Goal: Task Accomplishment & Management: Manage account settings

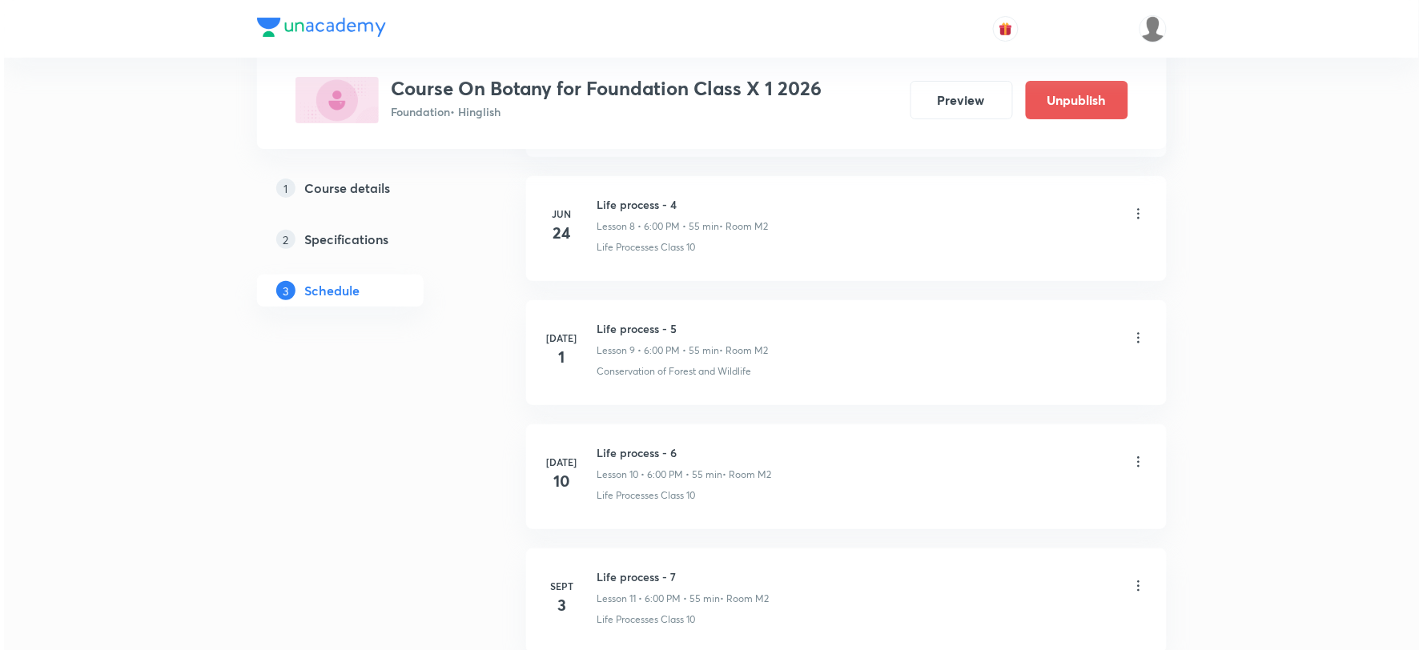
scroll to position [2001, 0]
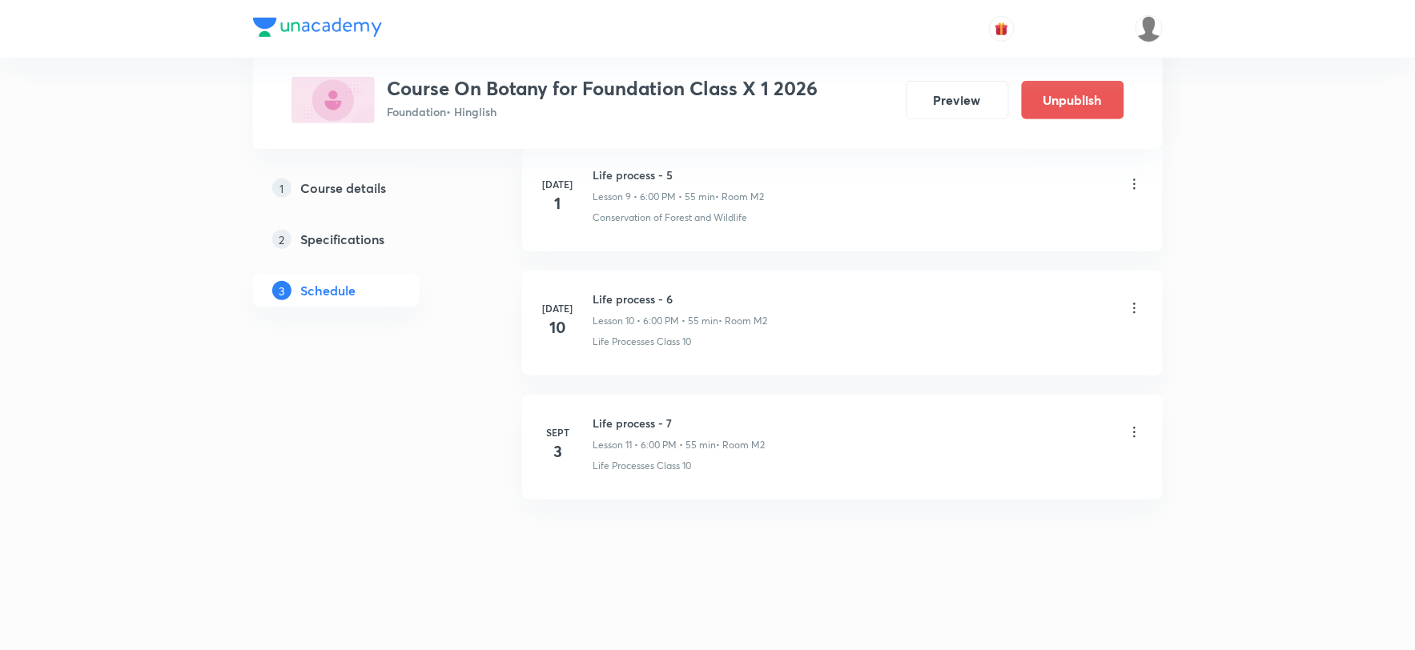
drag, startPoint x: 1134, startPoint y: 429, endPoint x: 1141, endPoint y: 445, distance: 16.5
click at [1132, 435] on icon at bounding box center [1135, 433] width 16 height 16
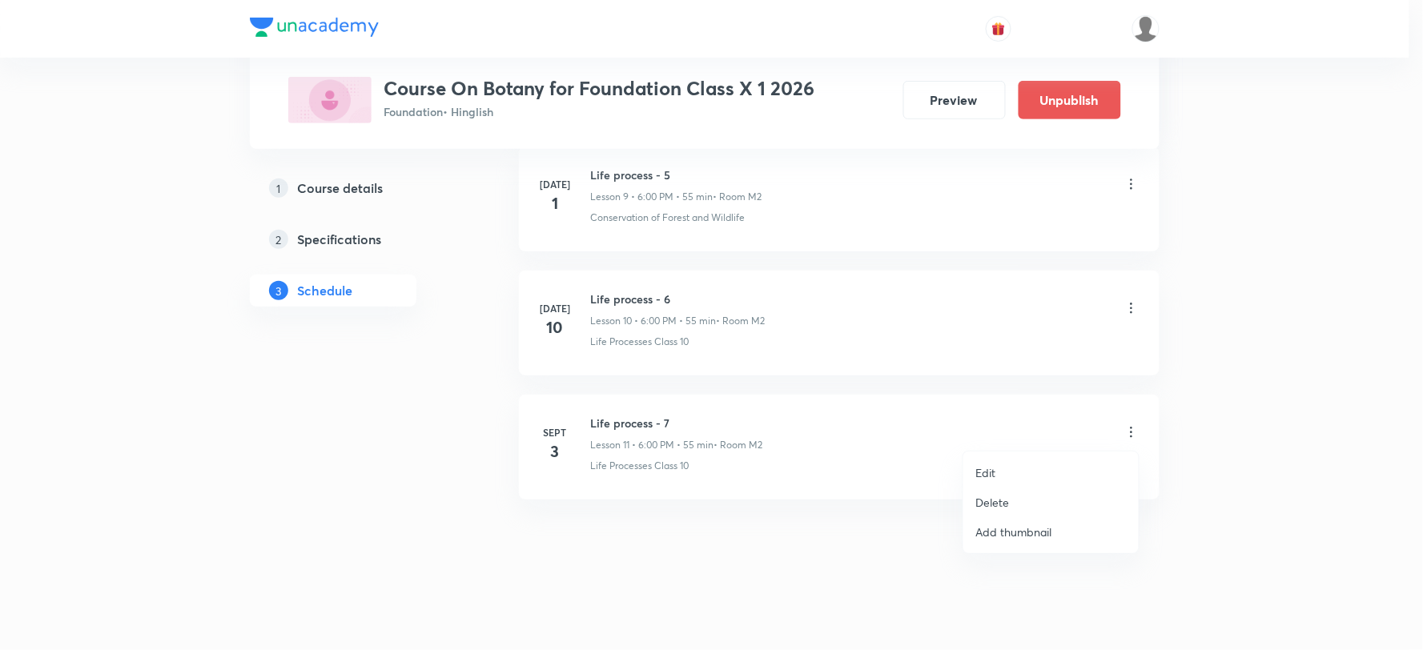
click at [1014, 461] on li "Edit" at bounding box center [1051, 473] width 175 height 30
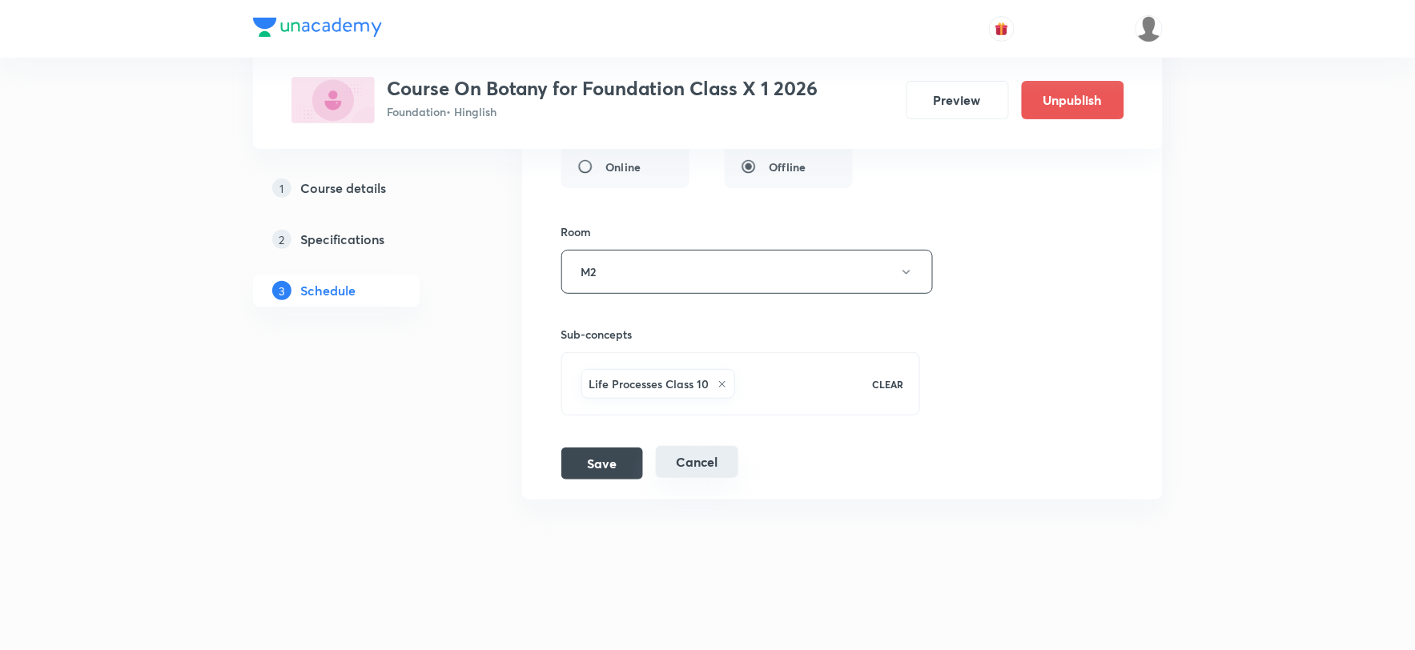
click at [698, 461] on button "Cancel" at bounding box center [697, 462] width 83 height 32
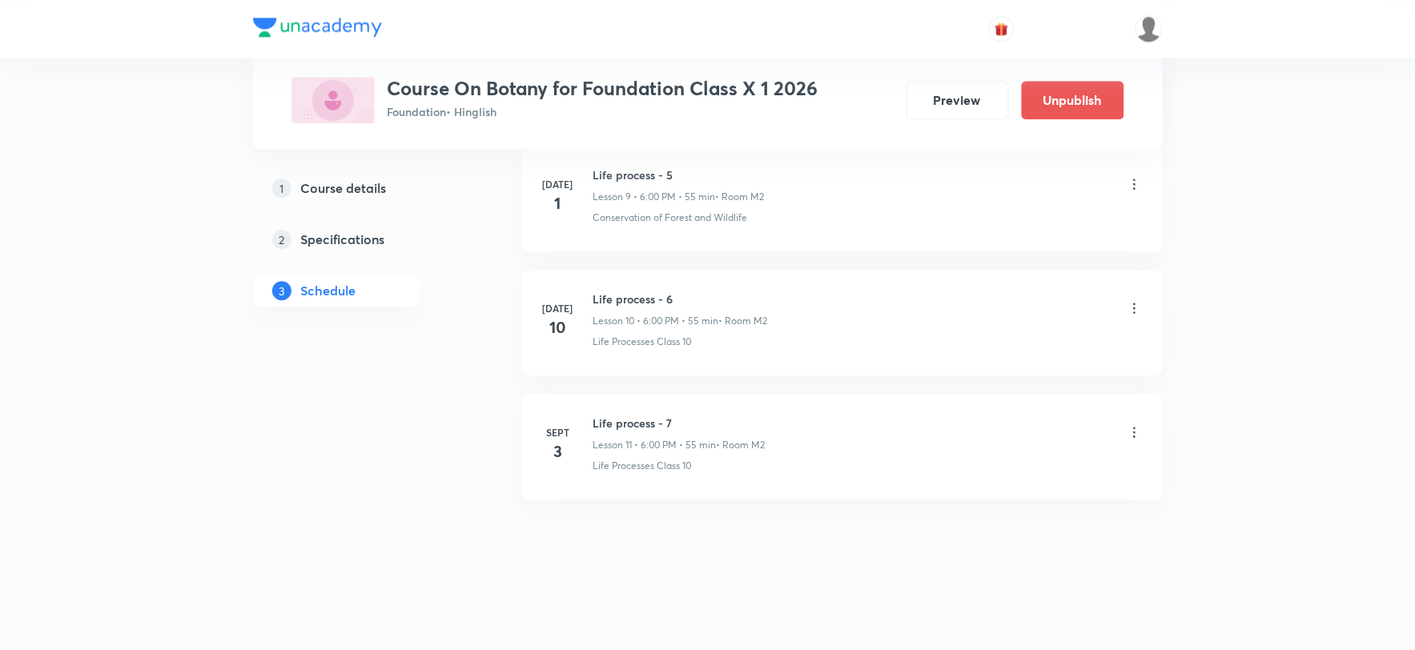
scroll to position [1264, 0]
click at [1129, 430] on icon at bounding box center [1135, 433] width 16 height 16
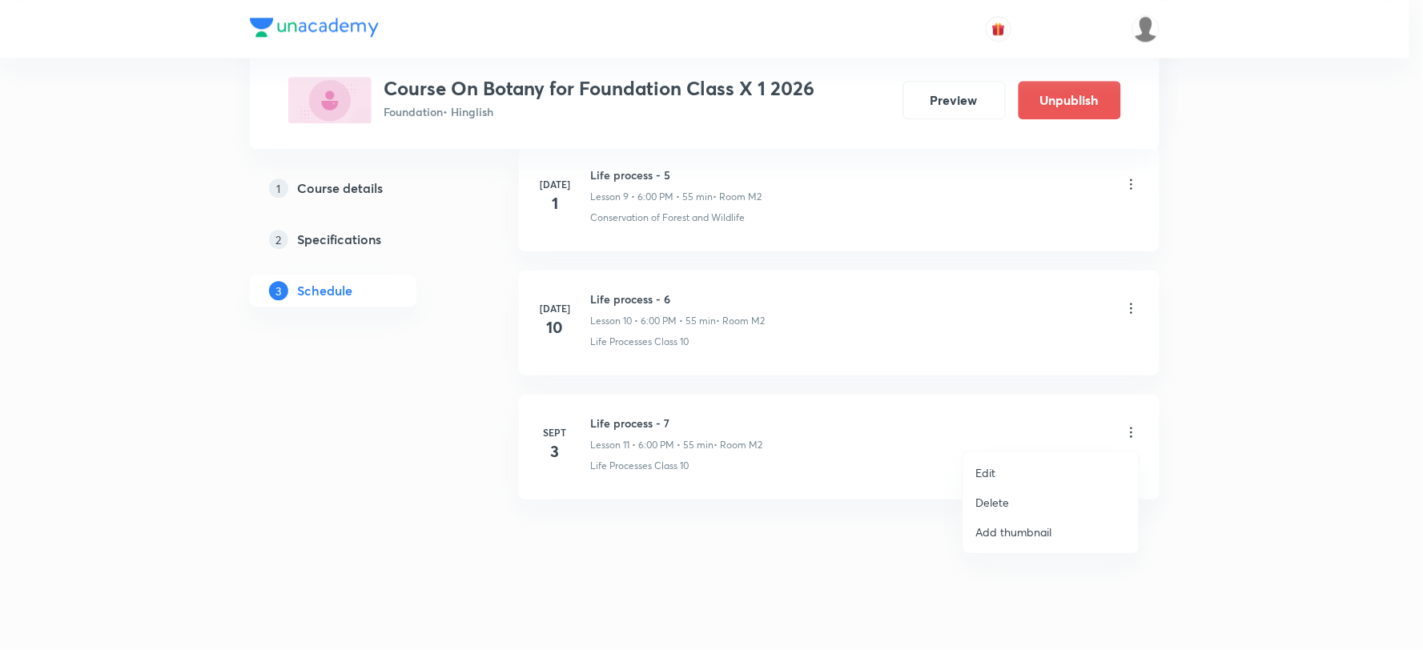
click at [1008, 500] on p "Delete" at bounding box center [993, 502] width 34 height 17
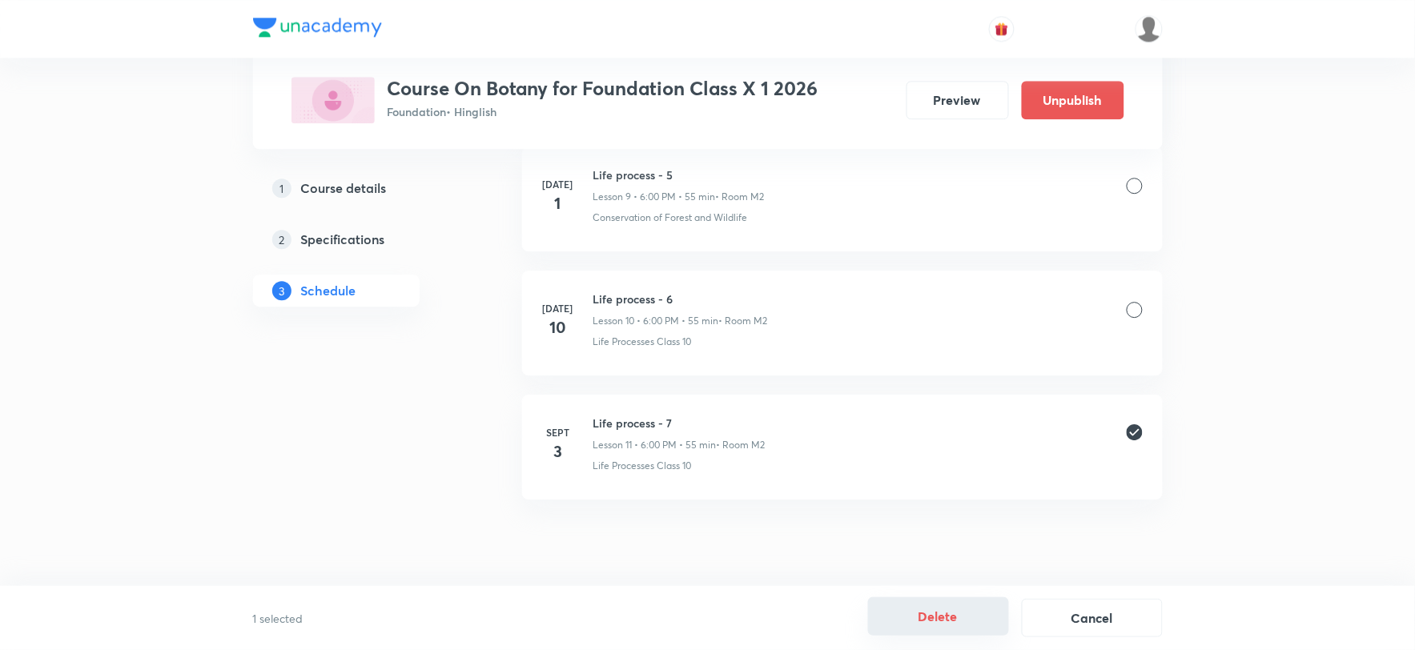
click at [942, 618] on button "Delete" at bounding box center [938, 617] width 141 height 38
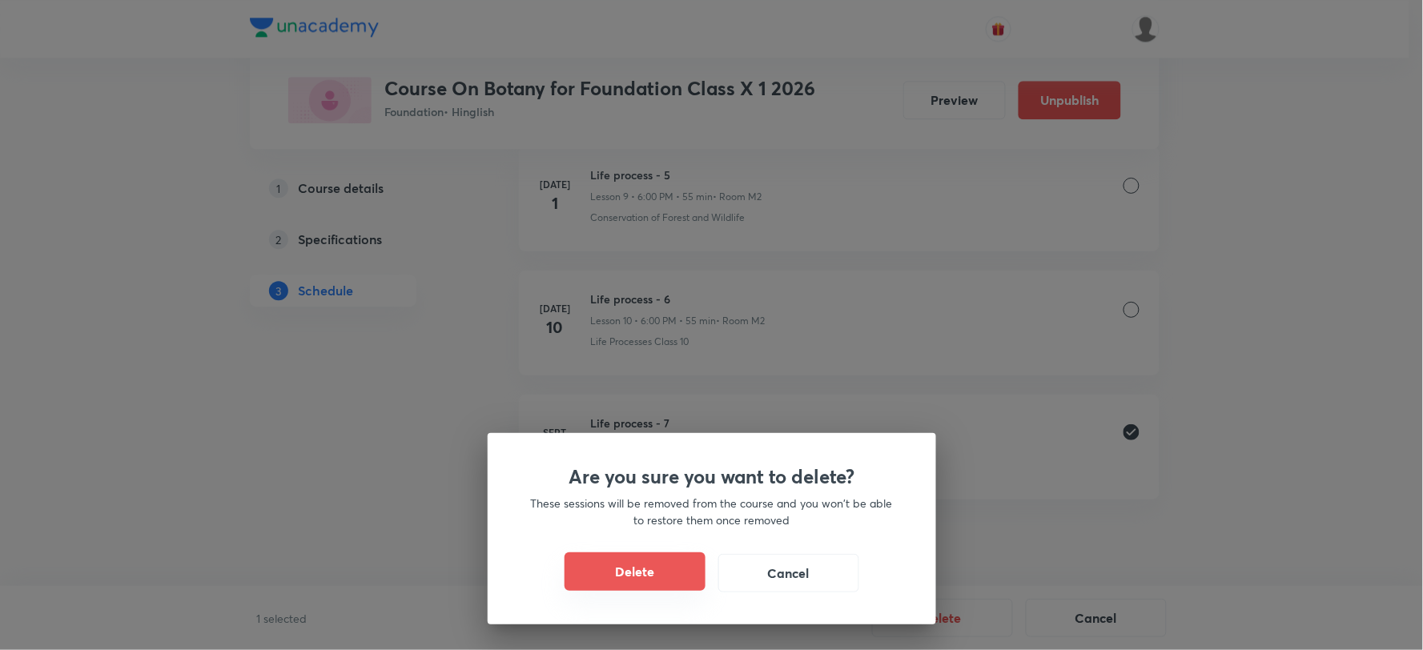
click at [682, 582] on button "Delete" at bounding box center [635, 572] width 141 height 38
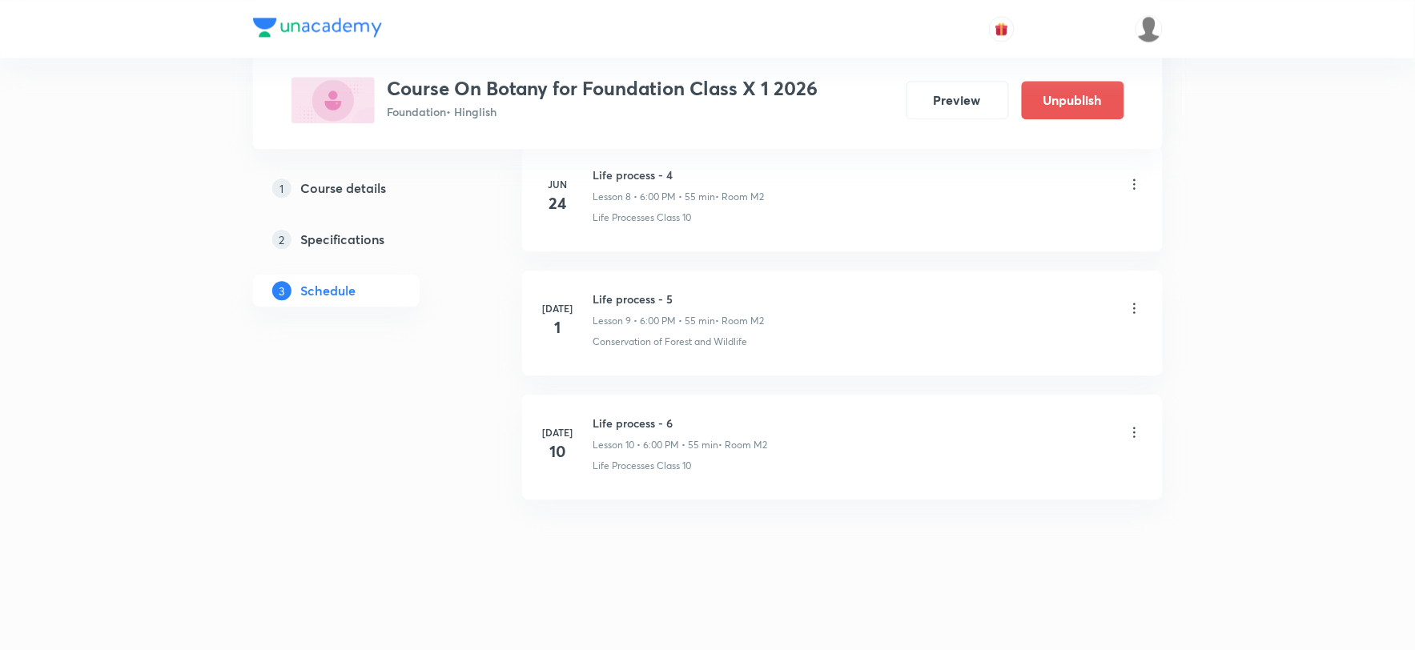
scroll to position [1140, 0]
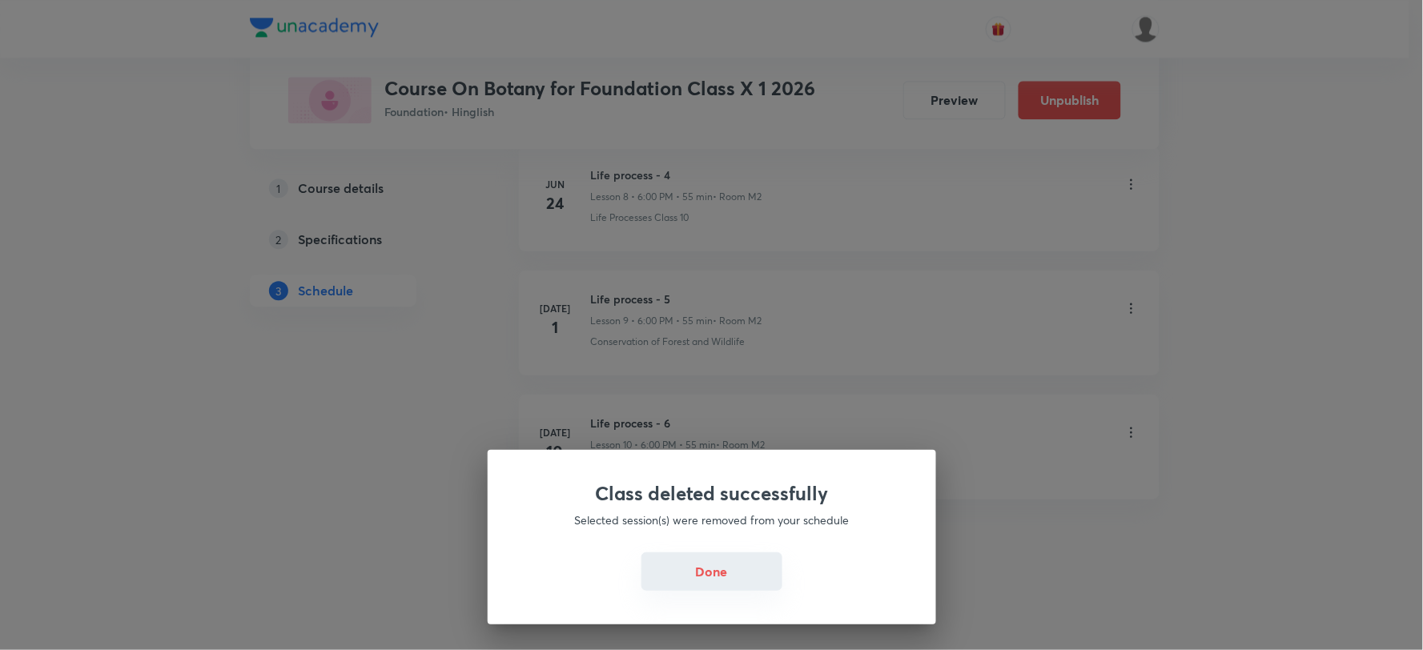
drag, startPoint x: 711, startPoint y: 566, endPoint x: 698, endPoint y: 562, distance: 12.9
click at [711, 566] on button "Done" at bounding box center [712, 572] width 141 height 38
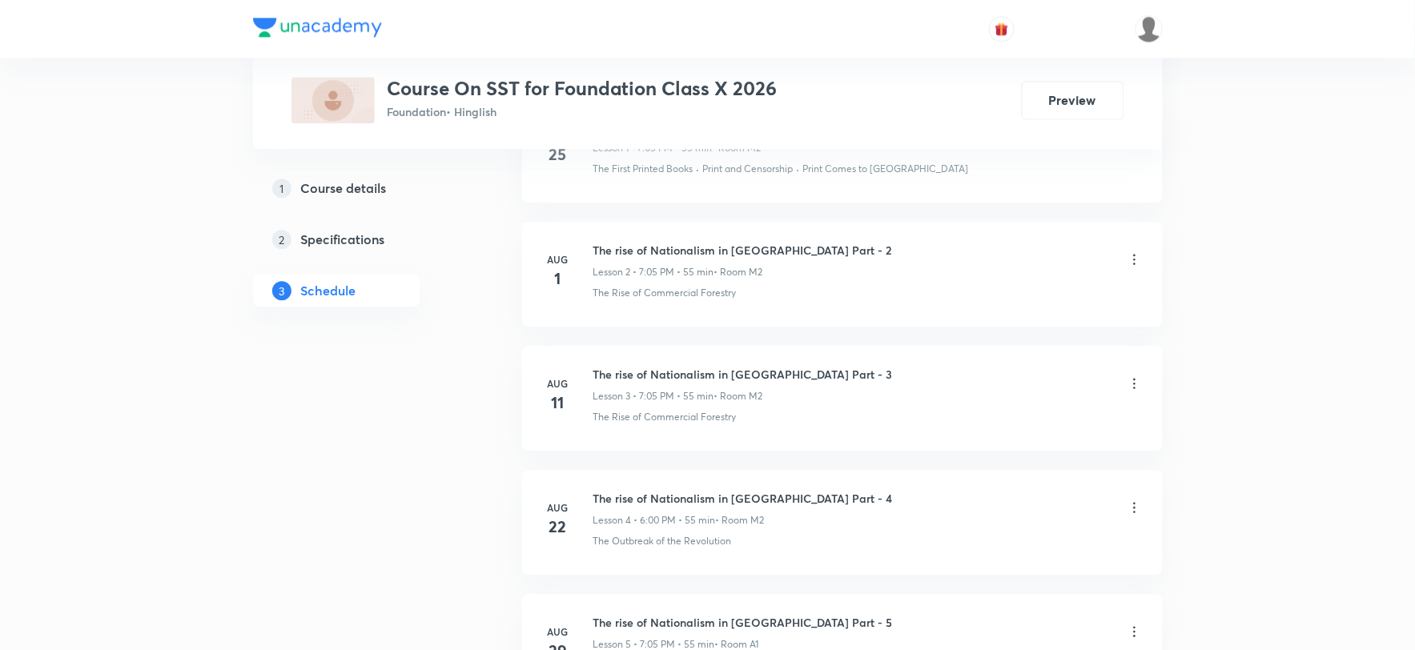
scroll to position [1255, 0]
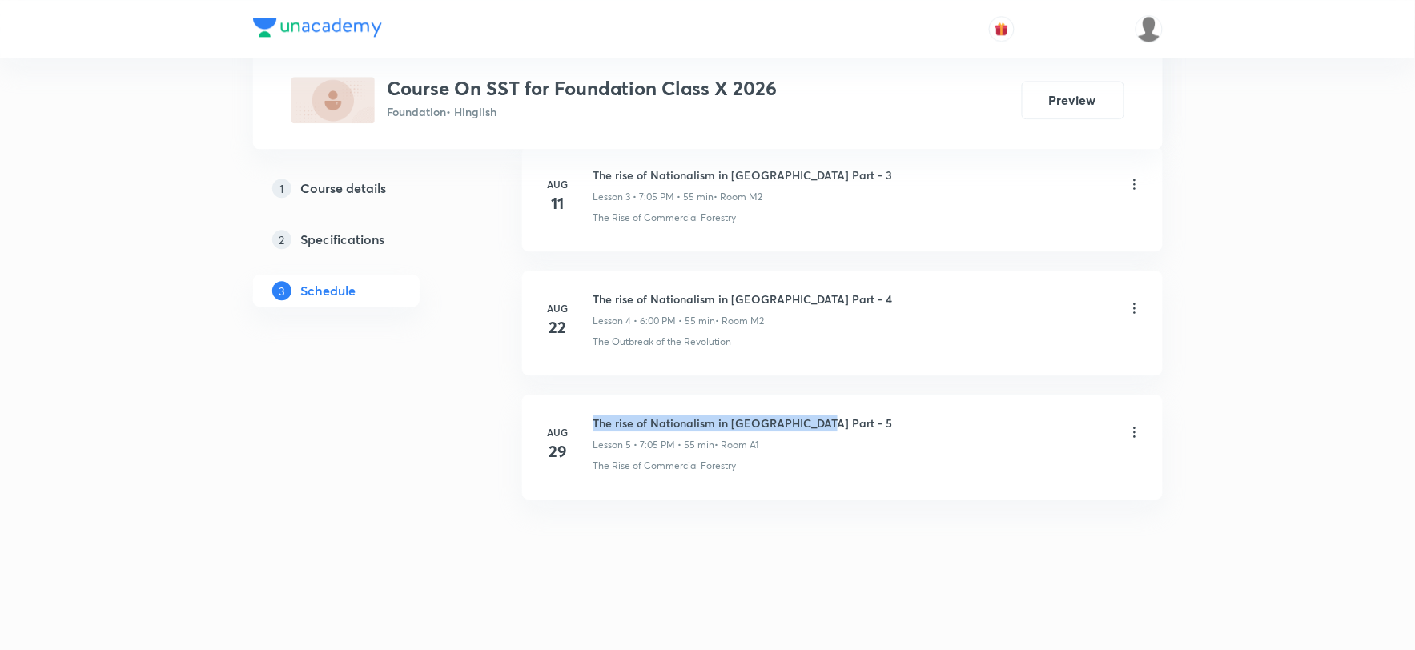
drag, startPoint x: 594, startPoint y: 422, endPoint x: 814, endPoint y: 420, distance: 220.3
click at [814, 420] on div "The rise of Nationalism in Europe Part - 5 Lesson 5 • 7:05 PM • 55 min • Room A1" at bounding box center [868, 434] width 549 height 38
copy h6 "The rise of Nationalism in Europe Part - 5"
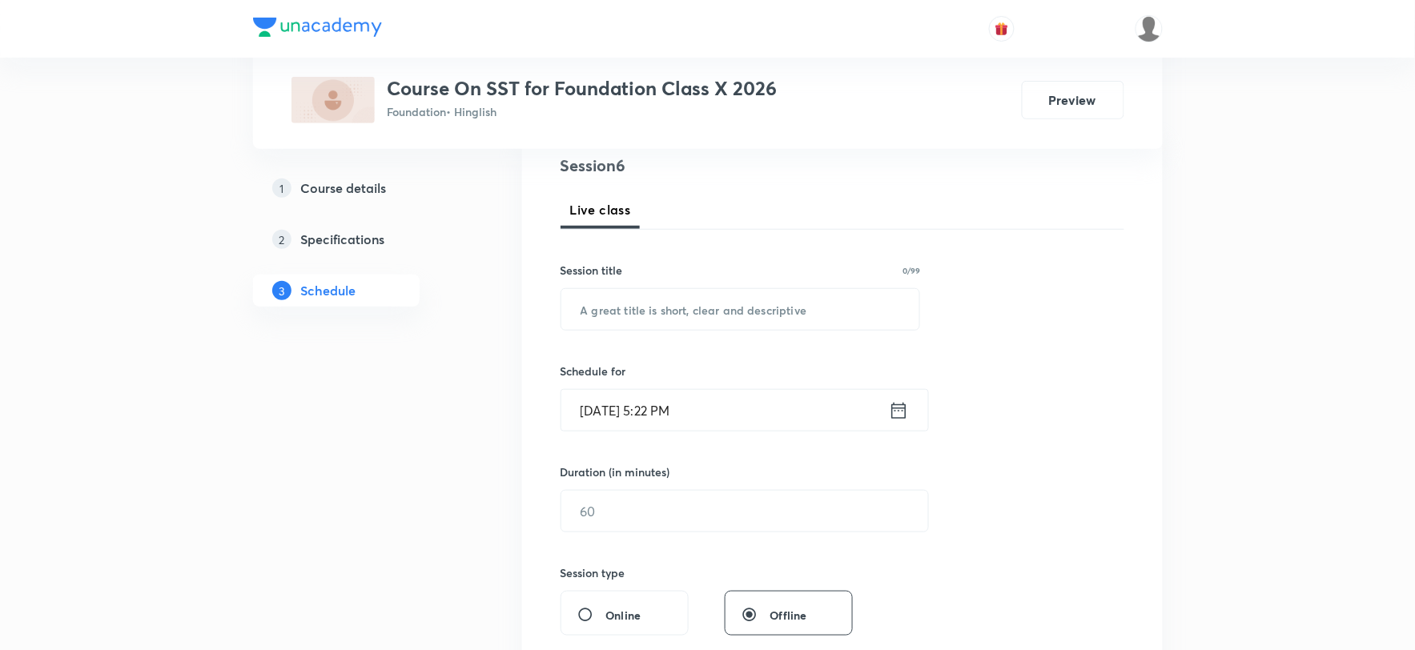
scroll to position [0, 0]
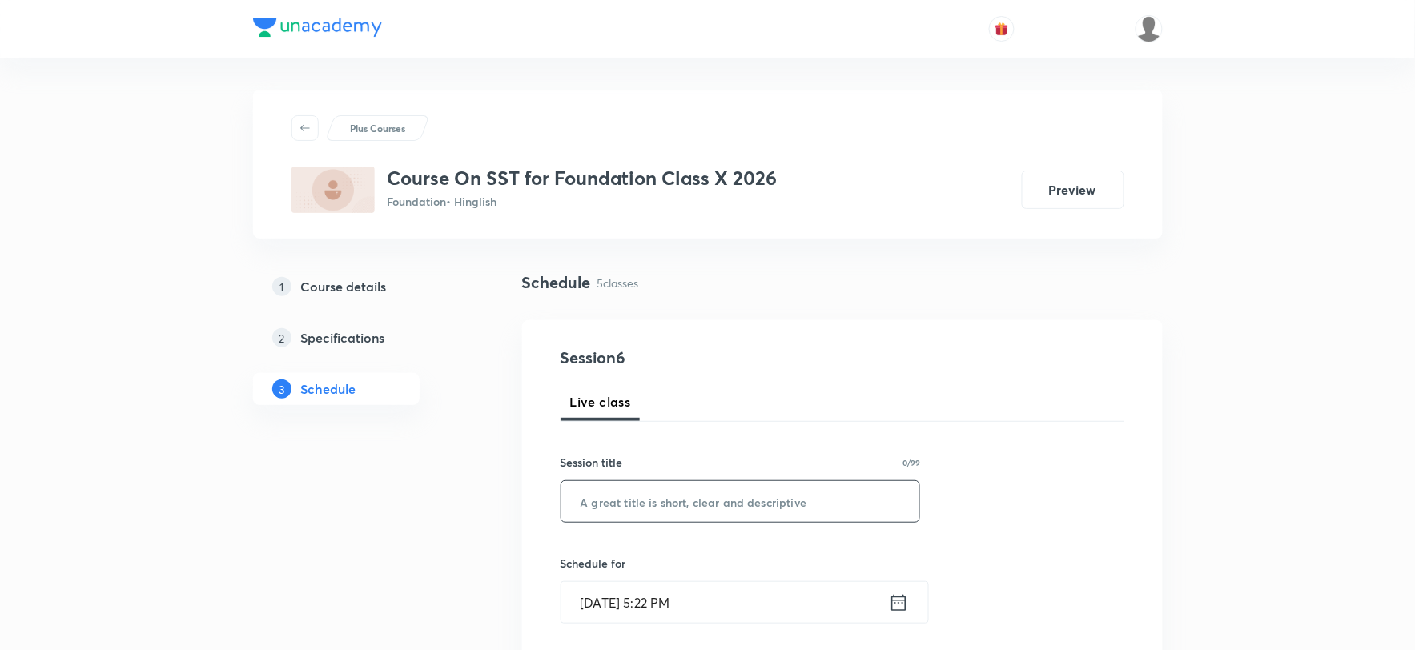
click at [638, 508] on input "text" at bounding box center [741, 501] width 359 height 41
paste input "The rise of Nationalism in Europe Part - 5"
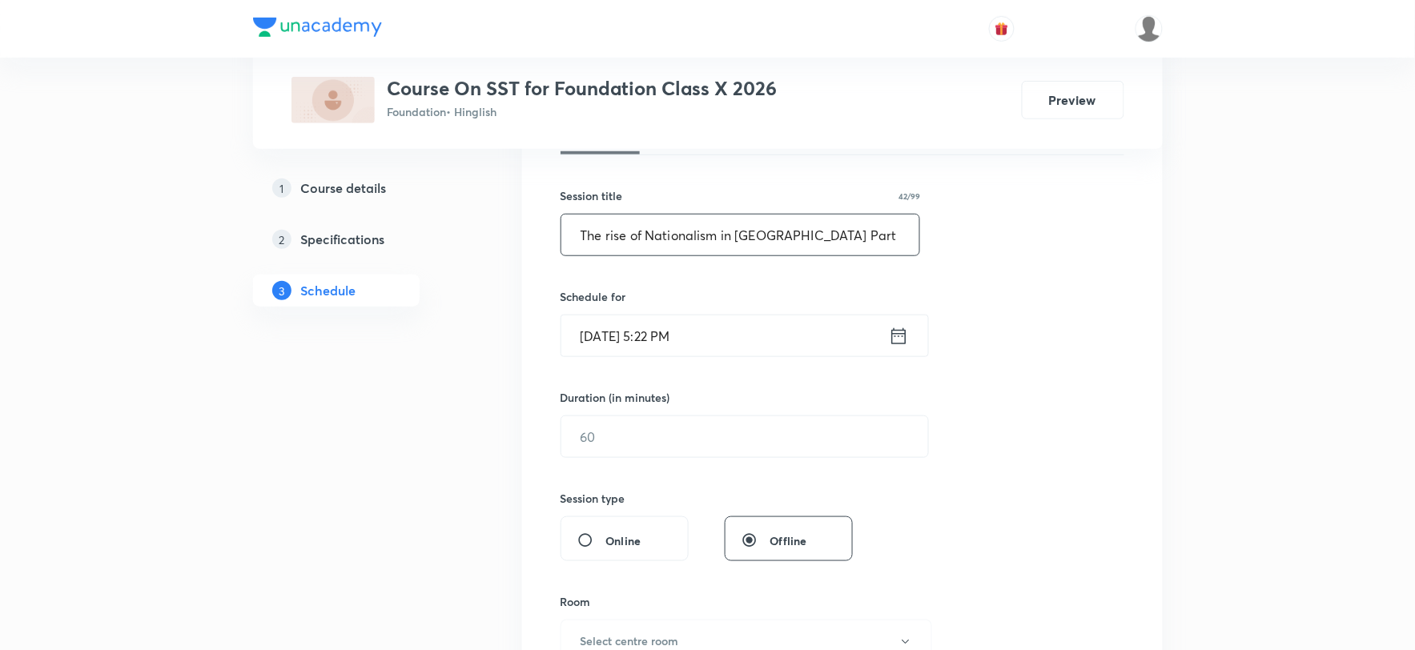
type input "The rise of Nationalism in Europe Part - 6"
click at [673, 339] on input "Sept 3, 2025, 5:22 PM" at bounding box center [726, 336] width 328 height 41
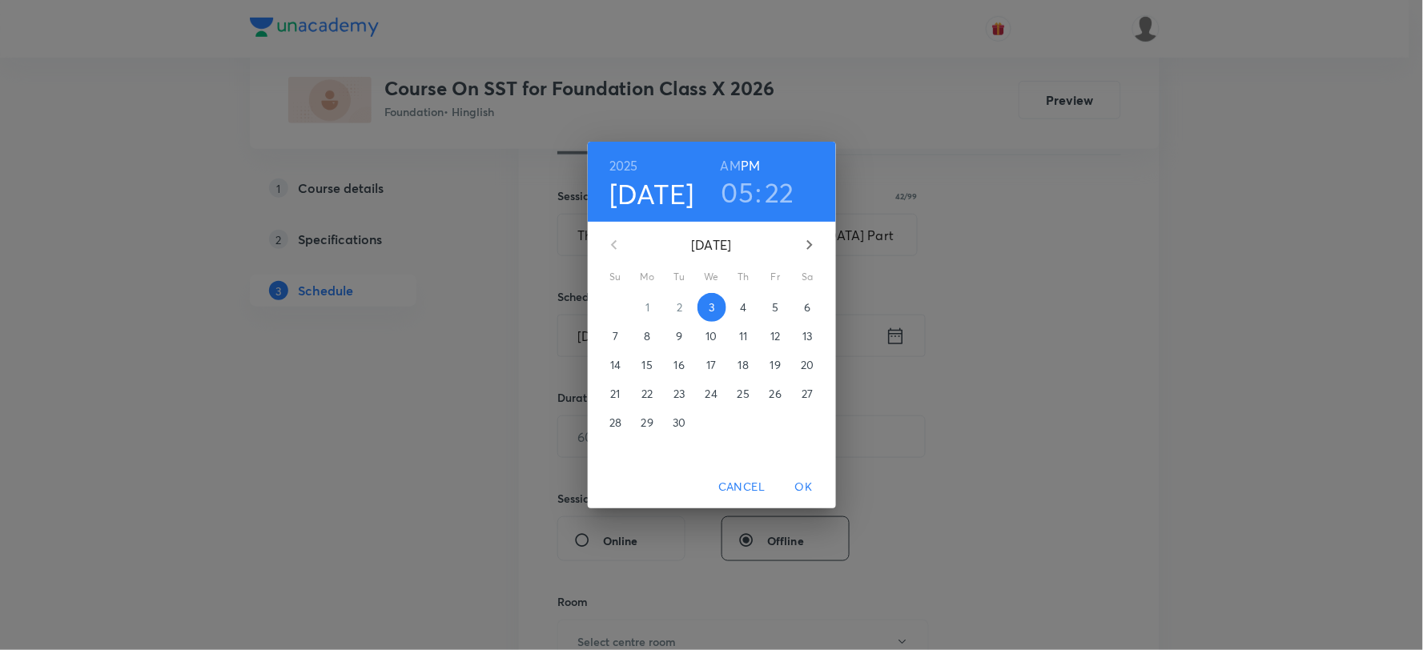
click at [747, 187] on h3 "05" at bounding box center [738, 192] width 33 height 34
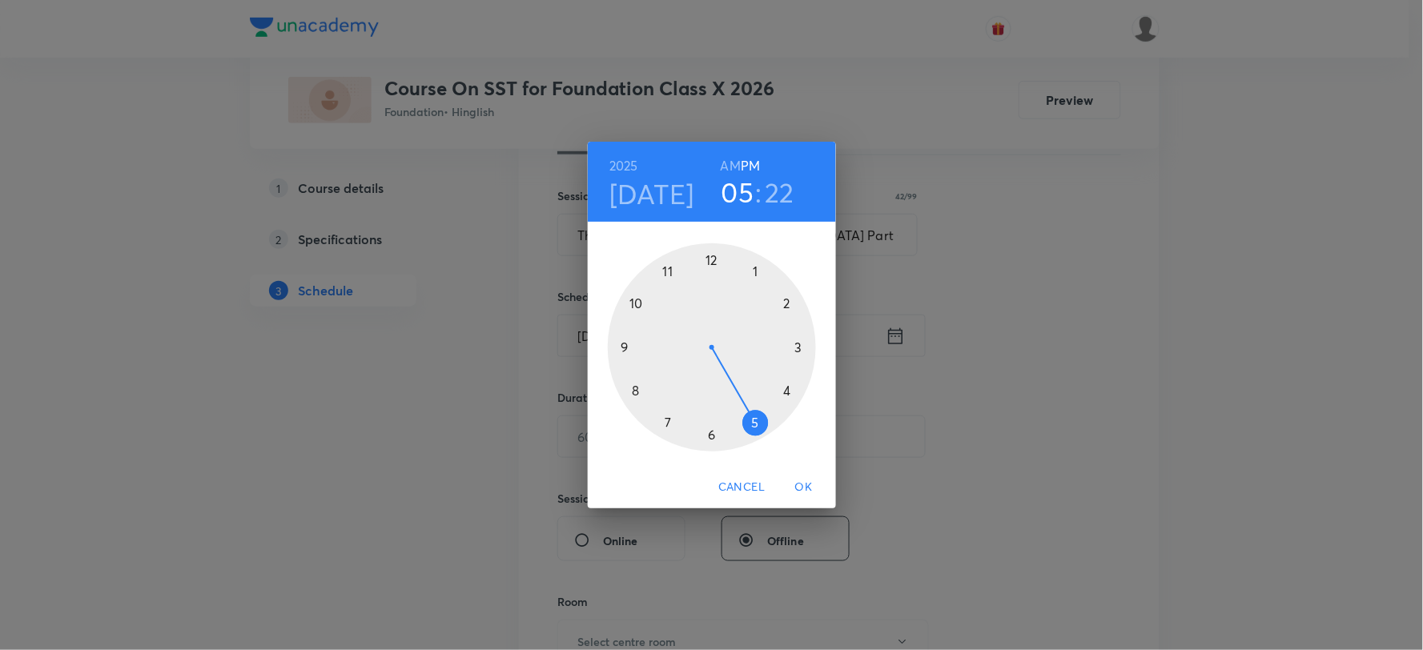
click at [709, 435] on div at bounding box center [712, 348] width 208 height 208
click at [805, 486] on span "OK" at bounding box center [804, 487] width 38 height 20
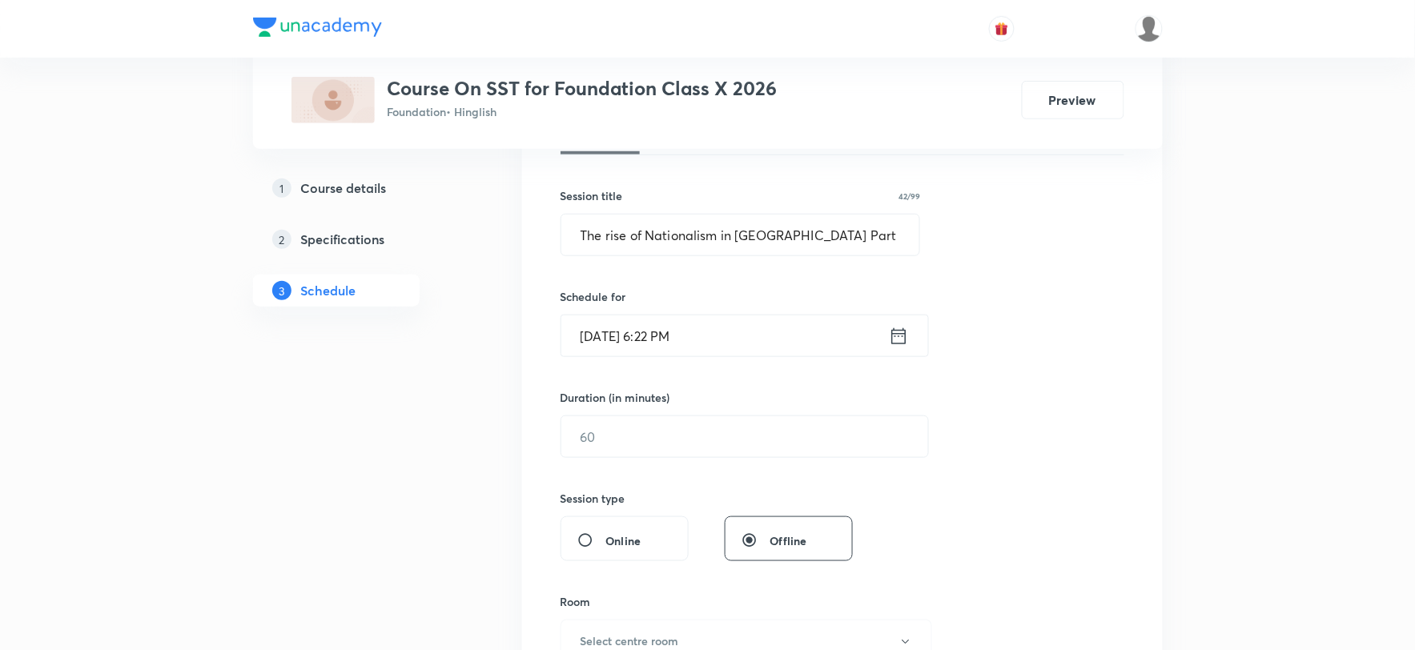
scroll to position [356, 0]
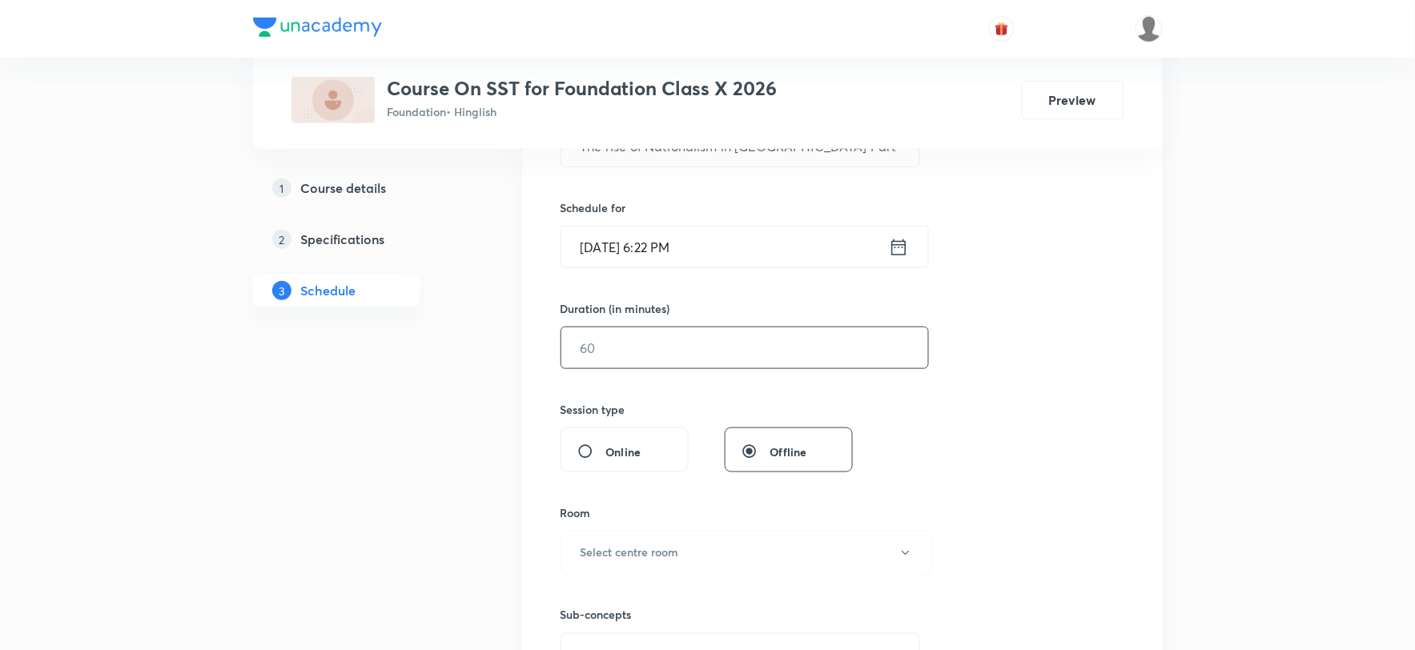
click at [635, 364] on input "text" at bounding box center [745, 348] width 367 height 41
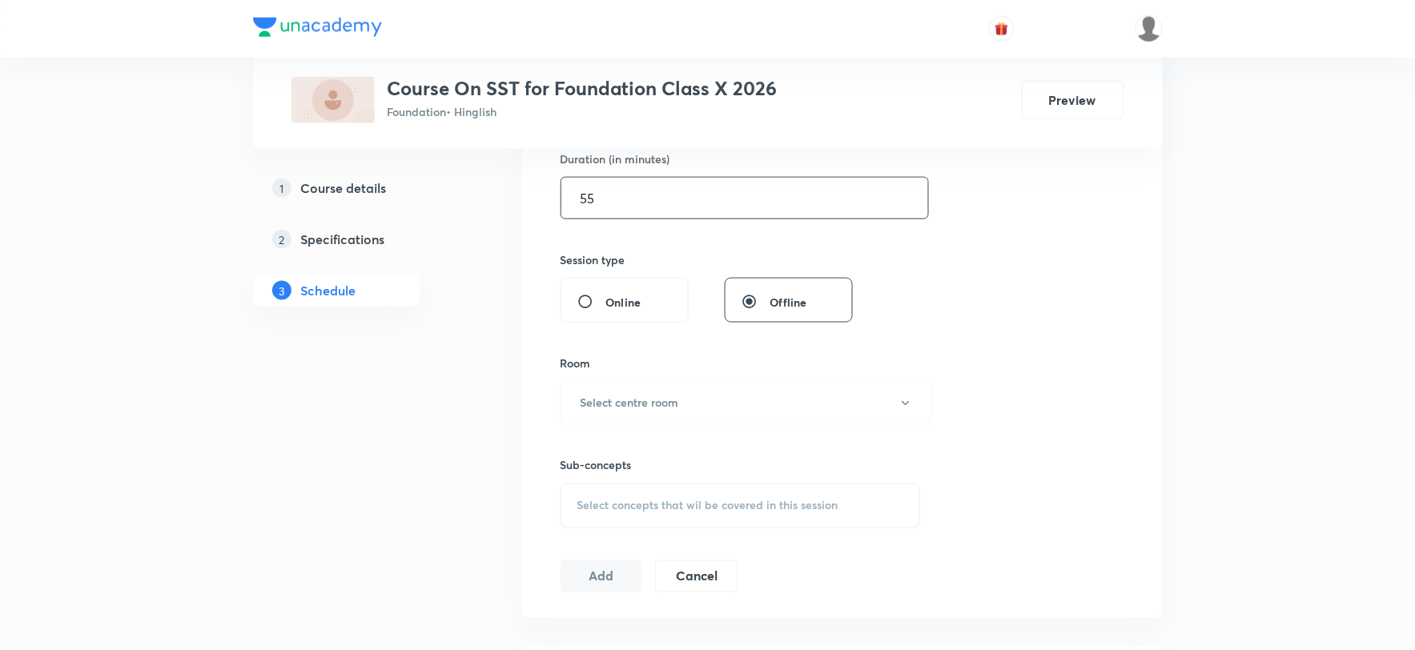
scroll to position [622, 0]
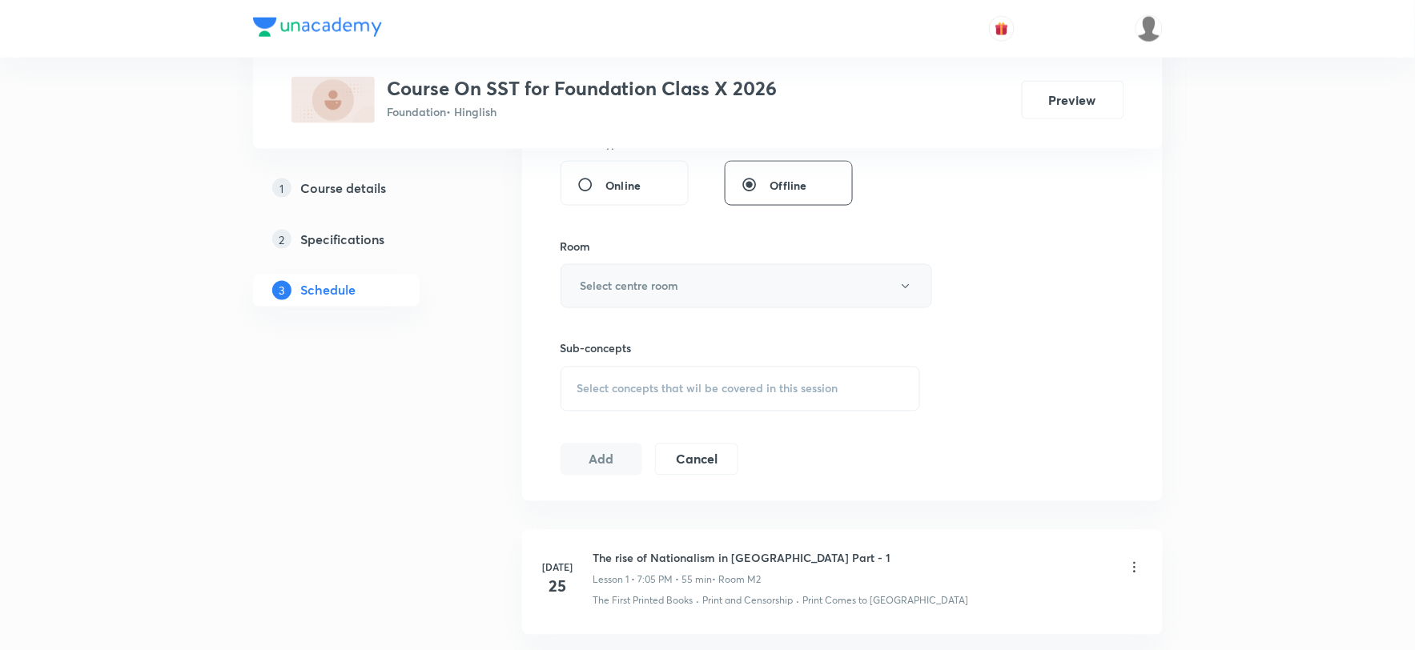
type input "55"
click at [643, 280] on h6 "Select centre room" at bounding box center [630, 286] width 99 height 17
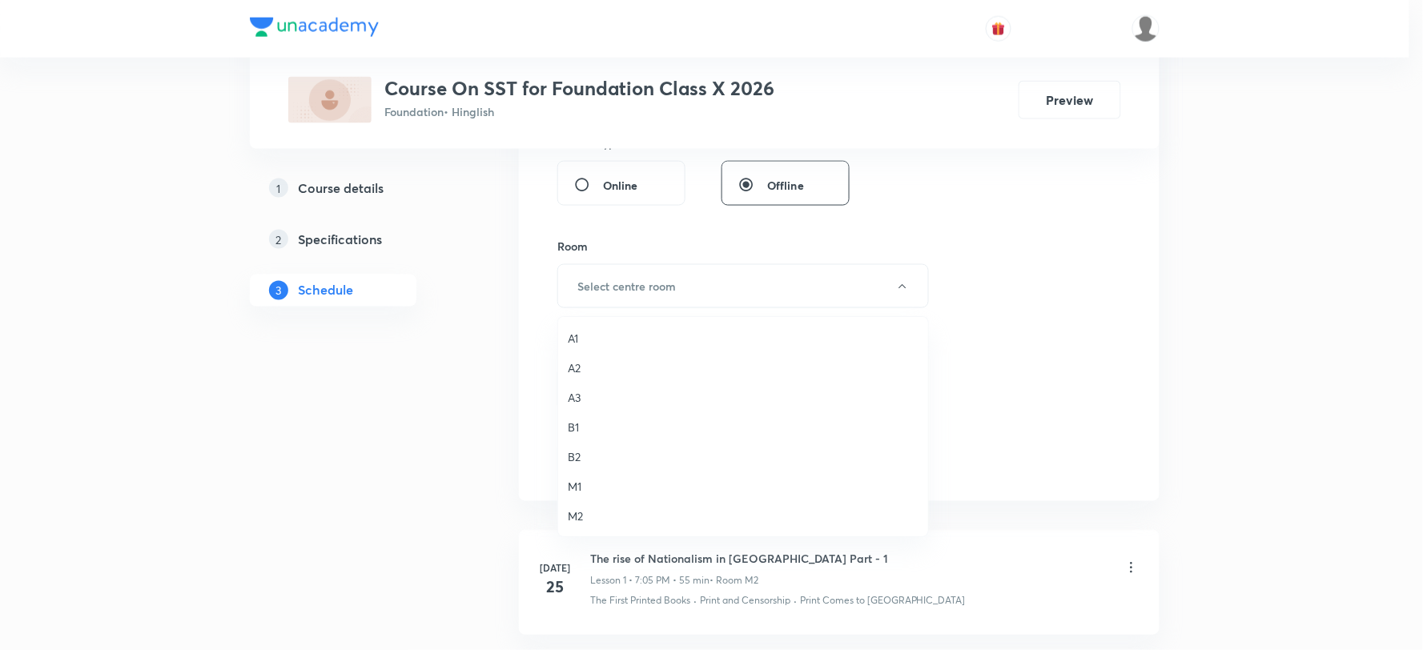
click at [579, 517] on span "M2" at bounding box center [743, 516] width 351 height 17
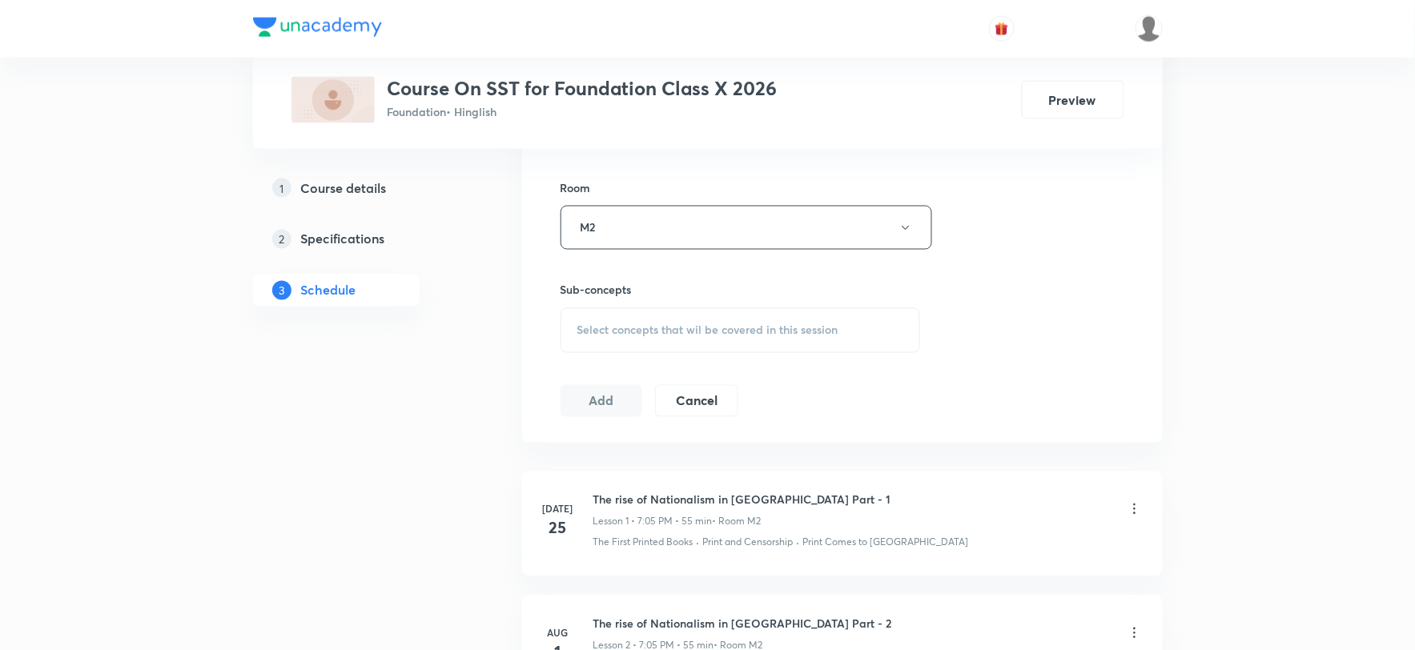
scroll to position [711, 0]
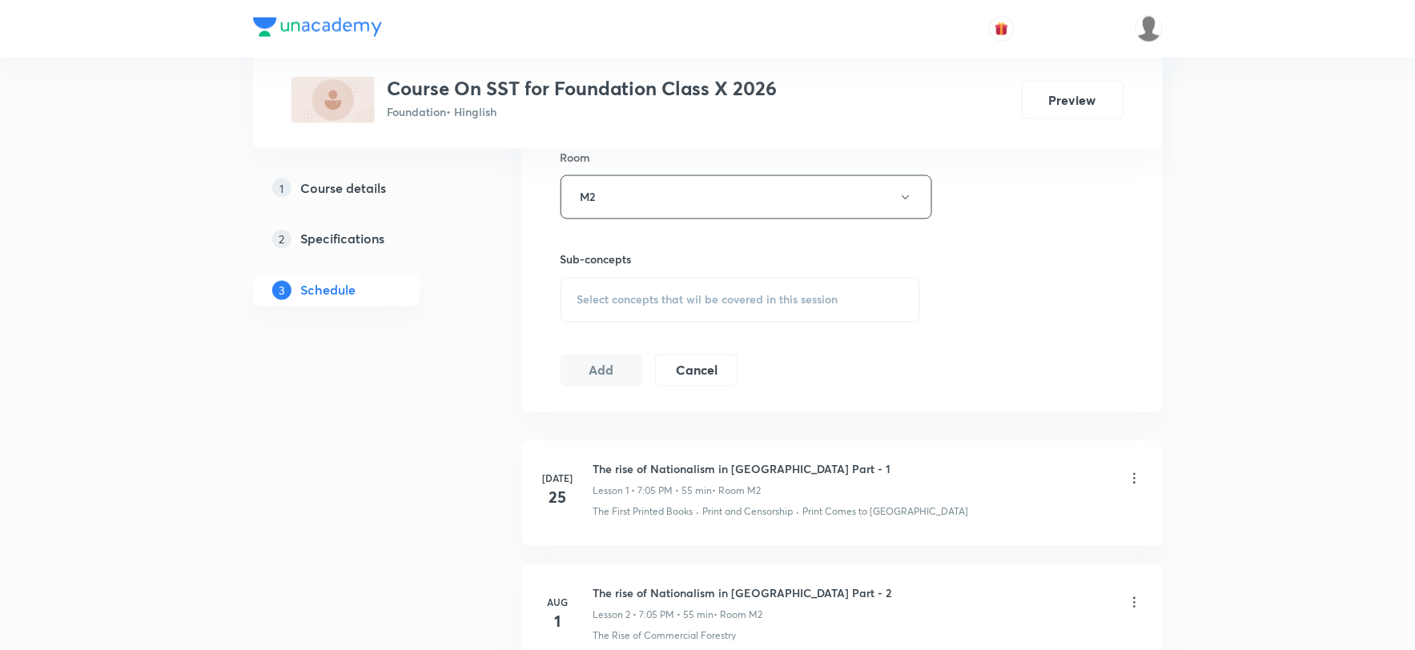
click at [767, 295] on span "Select concepts that wil be covered in this session" at bounding box center [708, 300] width 261 height 13
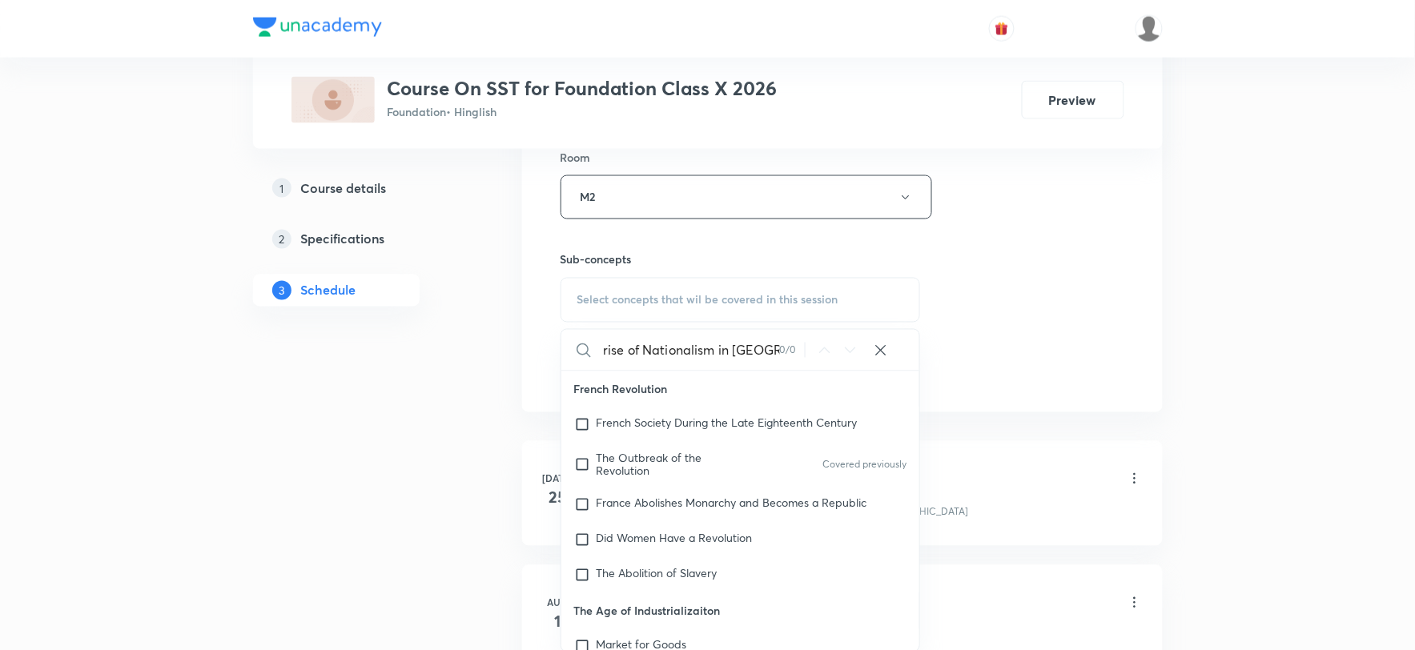
scroll to position [0, 18]
type input "The rise of Nationalism in Europe"
drag, startPoint x: 340, startPoint y: 401, endPoint x: 631, endPoint y: 439, distance: 293.3
click at [340, 401] on div "1 Course details 2 Specifications 3 Schedule" at bounding box center [362, 361] width 218 height 1605
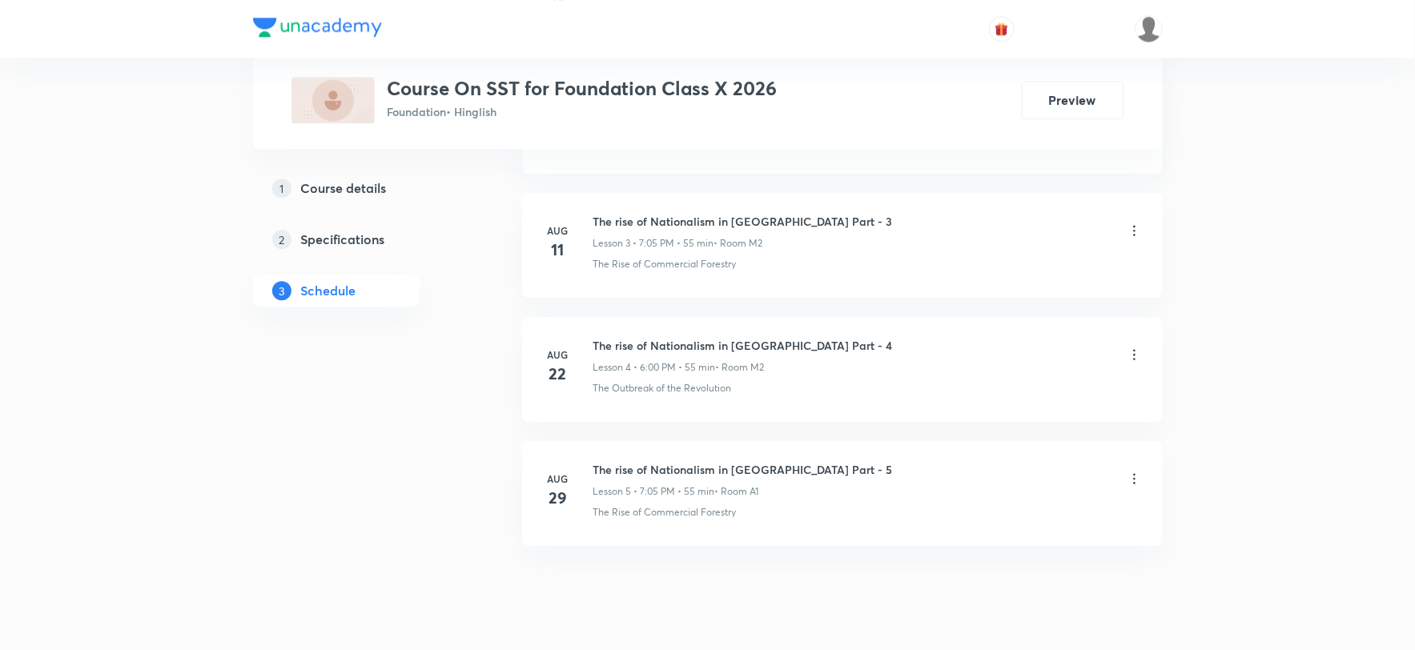
scroll to position [1255, 0]
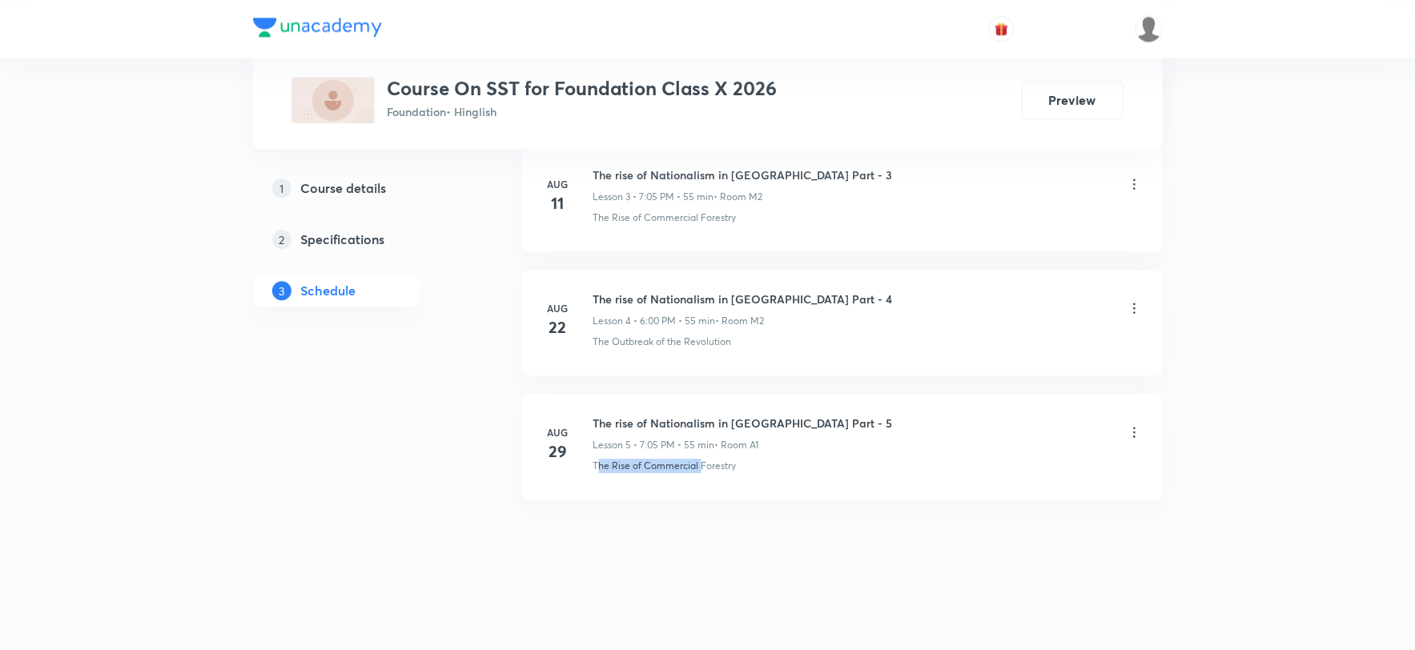
drag, startPoint x: 596, startPoint y: 468, endPoint x: 700, endPoint y: 475, distance: 104.4
click at [700, 475] on li "Aug 29 The rise of Nationalism in Europe Part - 5 Lesson 5 • 7:05 PM • 55 min •…" at bounding box center [842, 447] width 641 height 105
click at [570, 508] on div "Jul 25 The rise of Nationalism in Europe Part - 1 Lesson 1 • 7:05 PM • 55 min •…" at bounding box center [842, 205] width 641 height 627
drag, startPoint x: 594, startPoint y: 466, endPoint x: 763, endPoint y: 475, distance: 170.0
click at [763, 475] on li "Aug 29 The rise of Nationalism in Europe Part - 5 Lesson 5 • 7:05 PM • 55 min •…" at bounding box center [842, 447] width 641 height 105
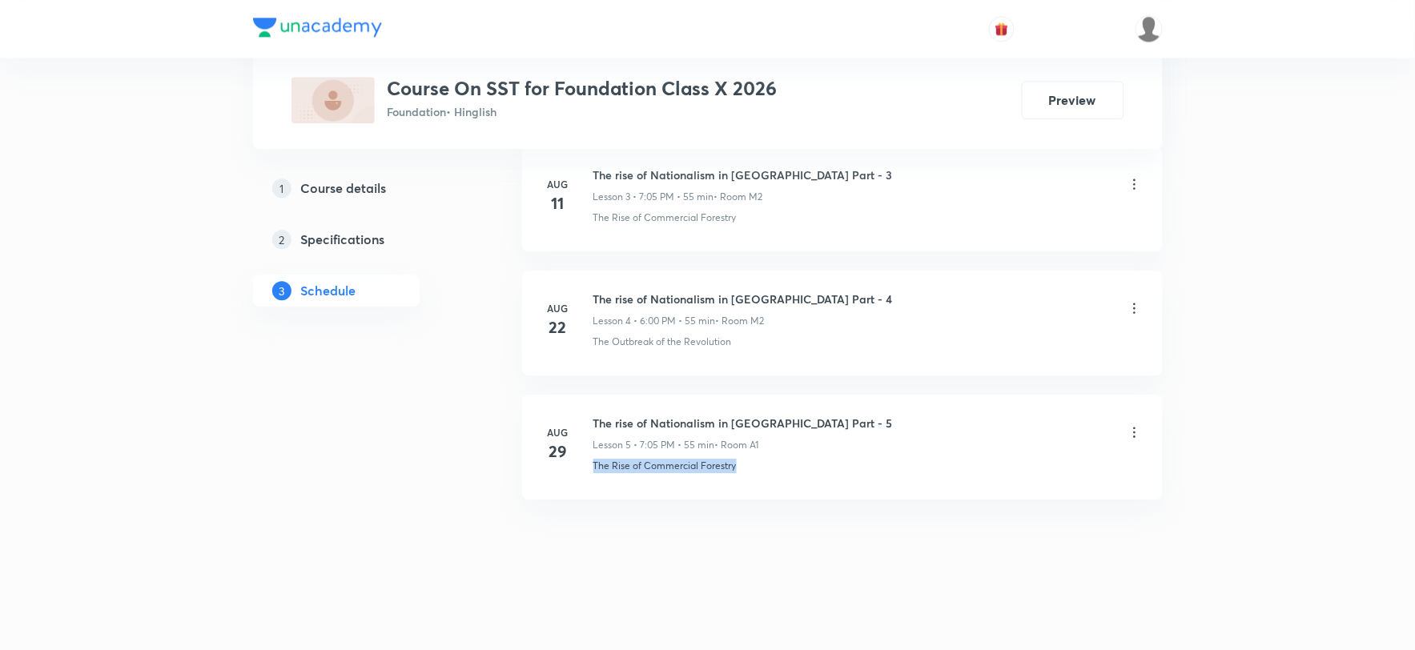
copy p "The Rise of Commercial Forestry"
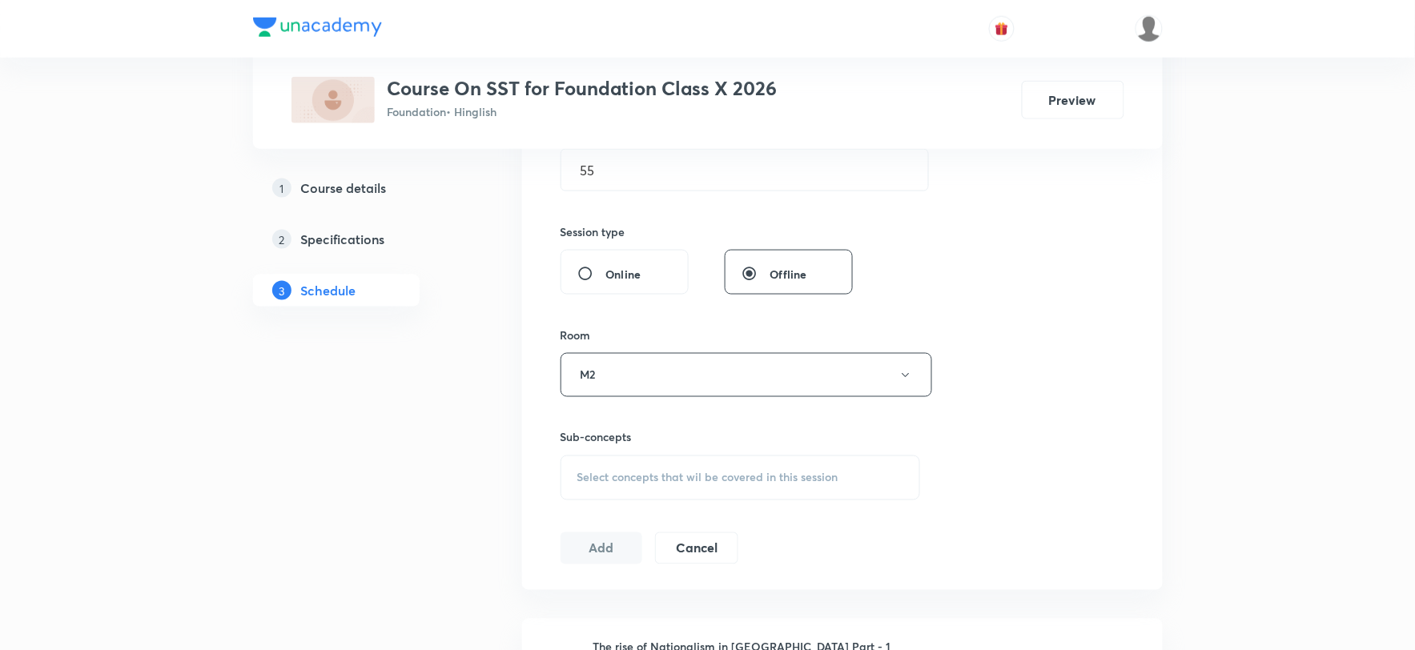
scroll to position [801, 0]
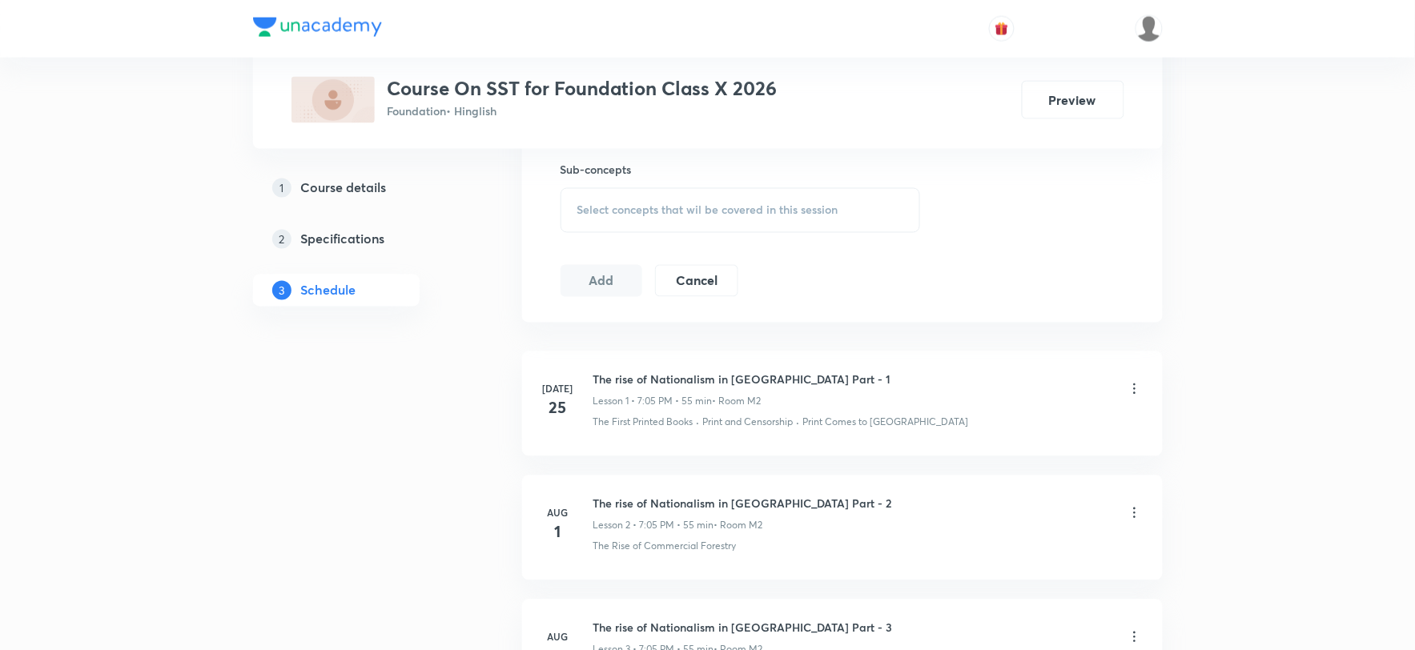
click at [678, 196] on div "Select concepts that wil be covered in this session" at bounding box center [741, 210] width 360 height 45
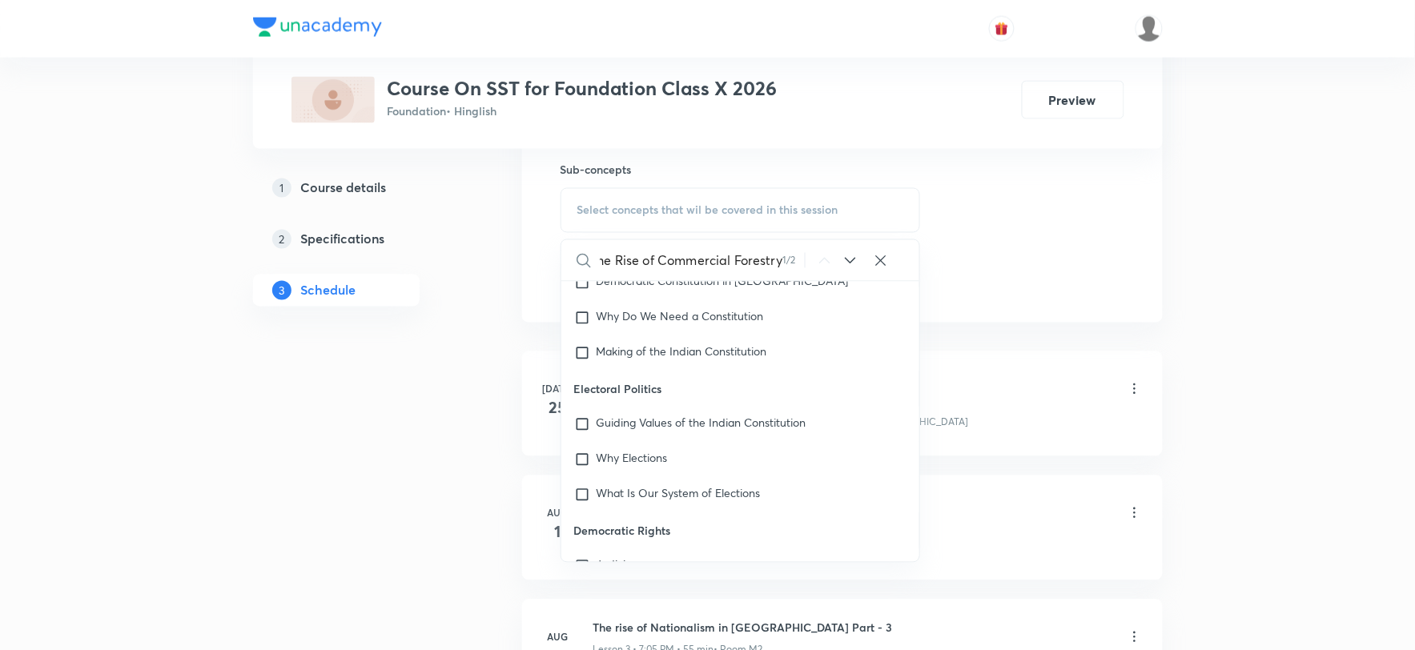
scroll to position [8076, 0]
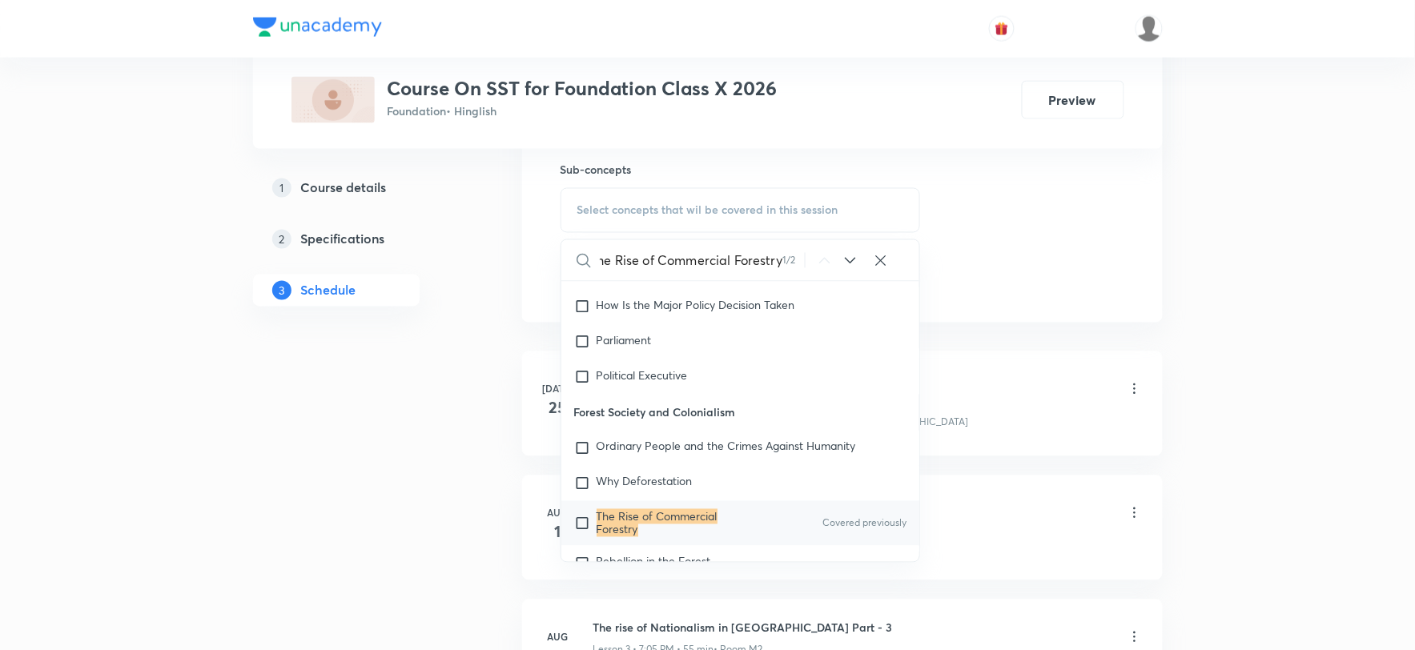
type input "The Rise of Commercial Forestry"
click at [583, 511] on input "checkbox" at bounding box center [585, 524] width 22 height 26
checkbox input "true"
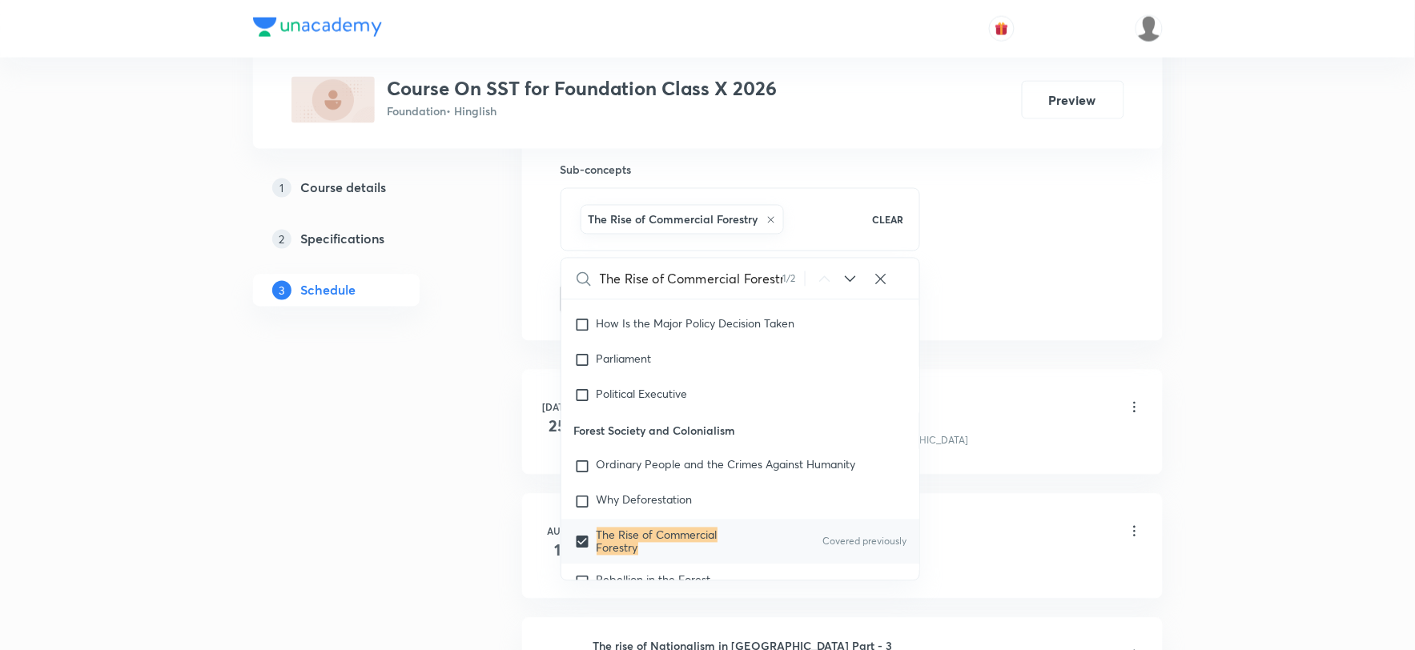
click at [450, 508] on div "1 Course details 2 Specifications 3 Schedule" at bounding box center [362, 282] width 218 height 1624
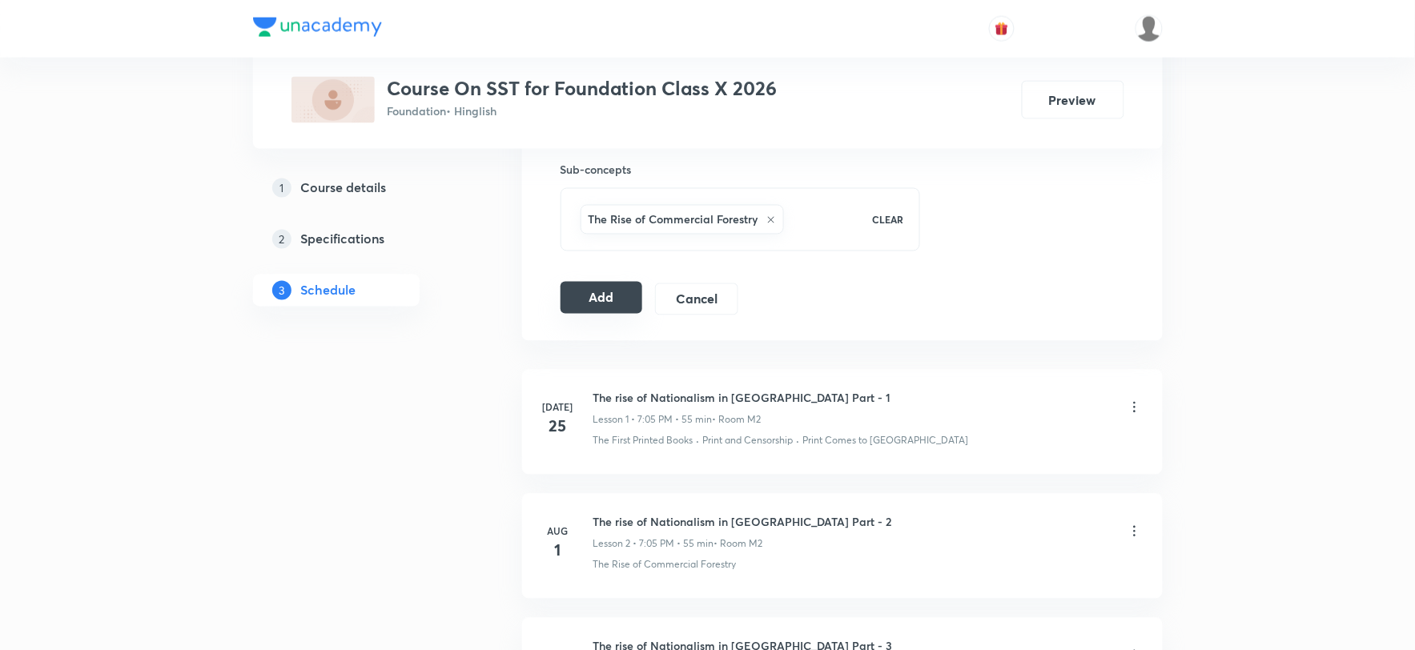
drag, startPoint x: 590, startPoint y: 299, endPoint x: 606, endPoint y: 301, distance: 16.2
click at [590, 299] on button "Add" at bounding box center [602, 298] width 83 height 32
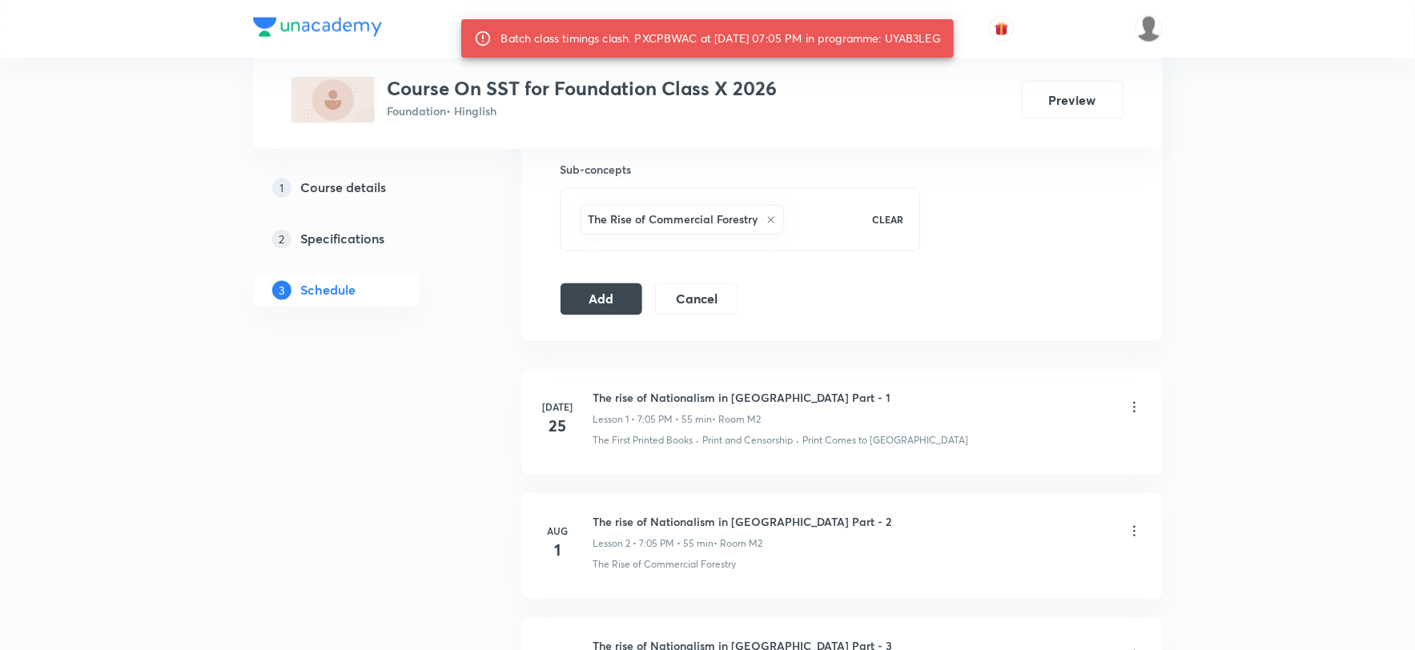
drag, startPoint x: 904, startPoint y: 38, endPoint x: 964, endPoint y: 40, distance: 60.9
click at [955, 40] on div "Batch class timings clash. PXCPBWAC at 03 Sep 2025 07:05 PM in programme: UYAB3…" at bounding box center [707, 38] width 493 height 38
copy div "UYAB3LEG"
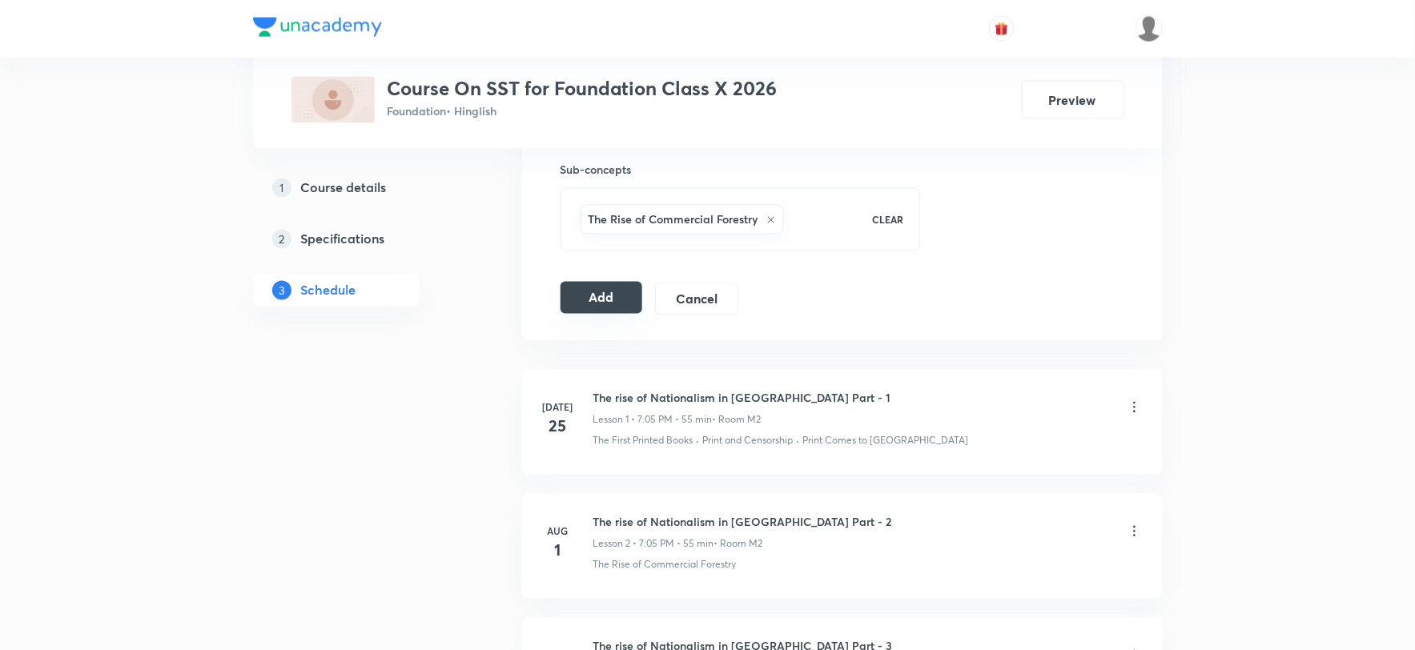
click at [614, 307] on button "Add" at bounding box center [602, 298] width 83 height 32
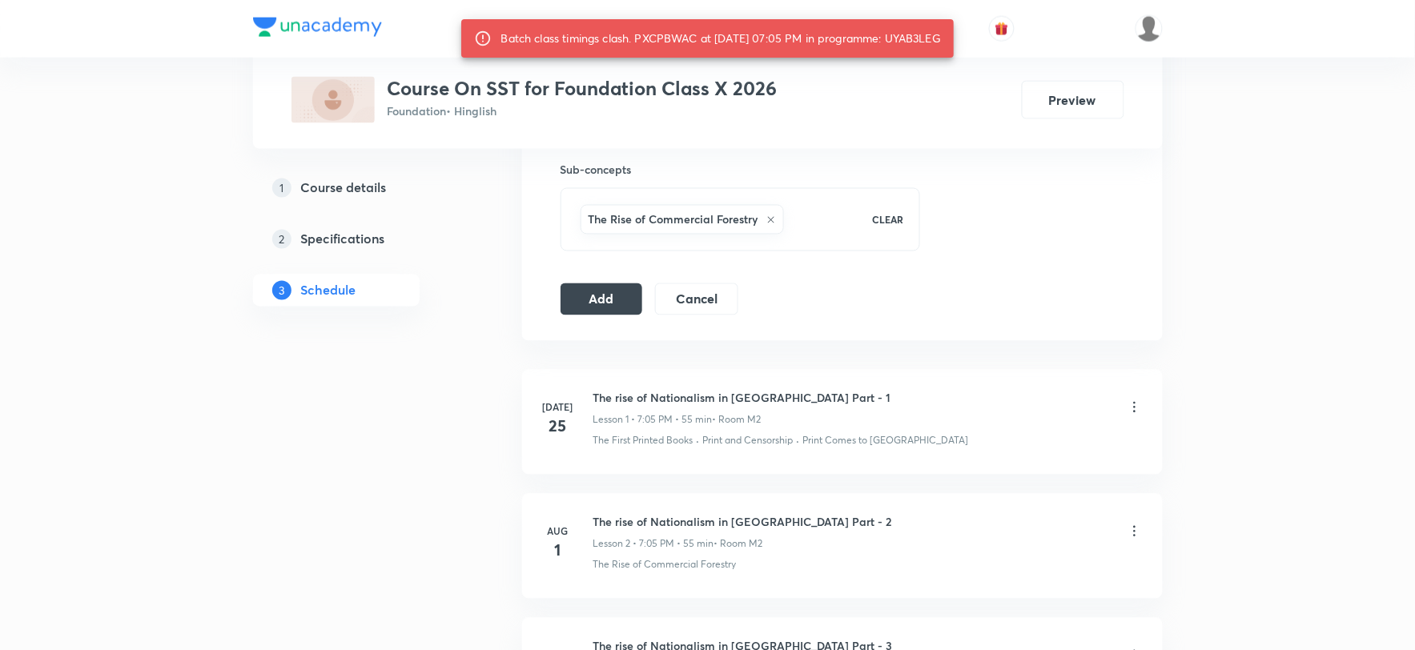
click at [659, 40] on div "Batch class timings clash. PXCPBWAC at 03 Sep 2025 07:05 PM in programme: UYAB3…" at bounding box center [721, 38] width 441 height 29
copy div "PXCPBWAC"
click at [1352, 297] on div "Plus Courses Course On SST for Foundation Class X 2026 Foundation • Hinglish Pr…" at bounding box center [707, 160] width 1415 height 1923
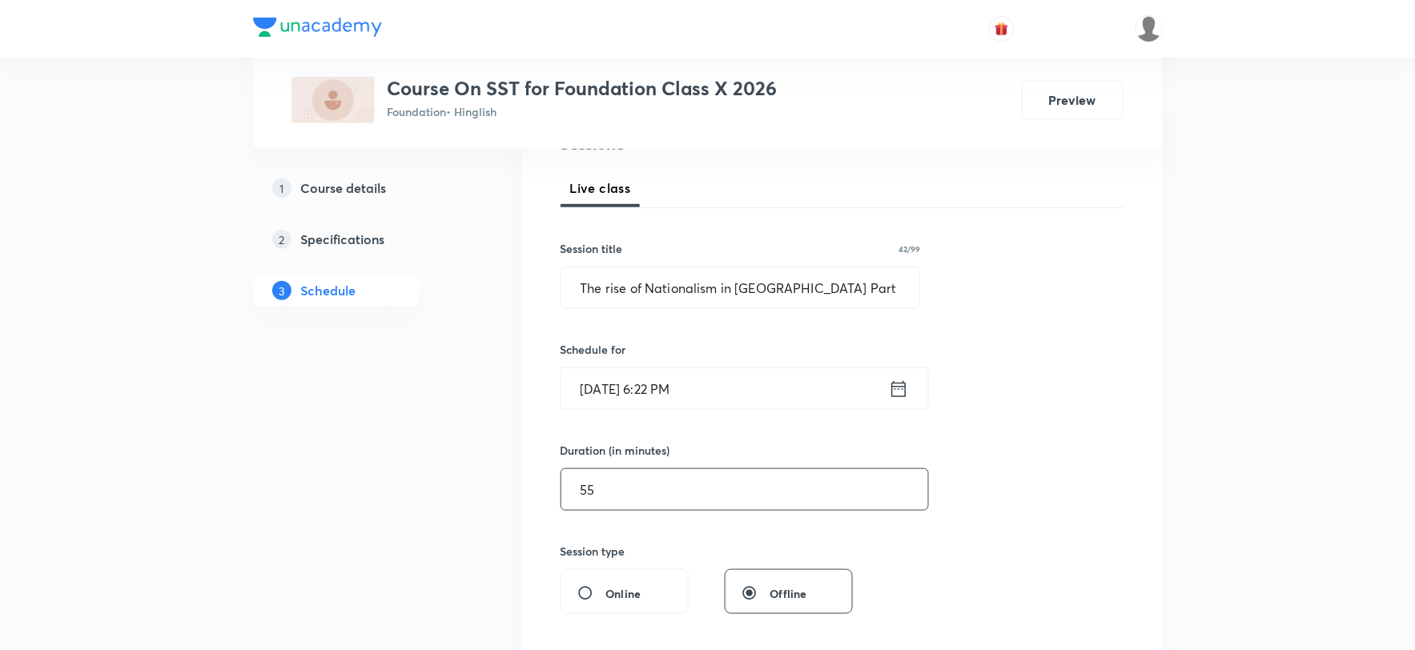
scroll to position [117, 0]
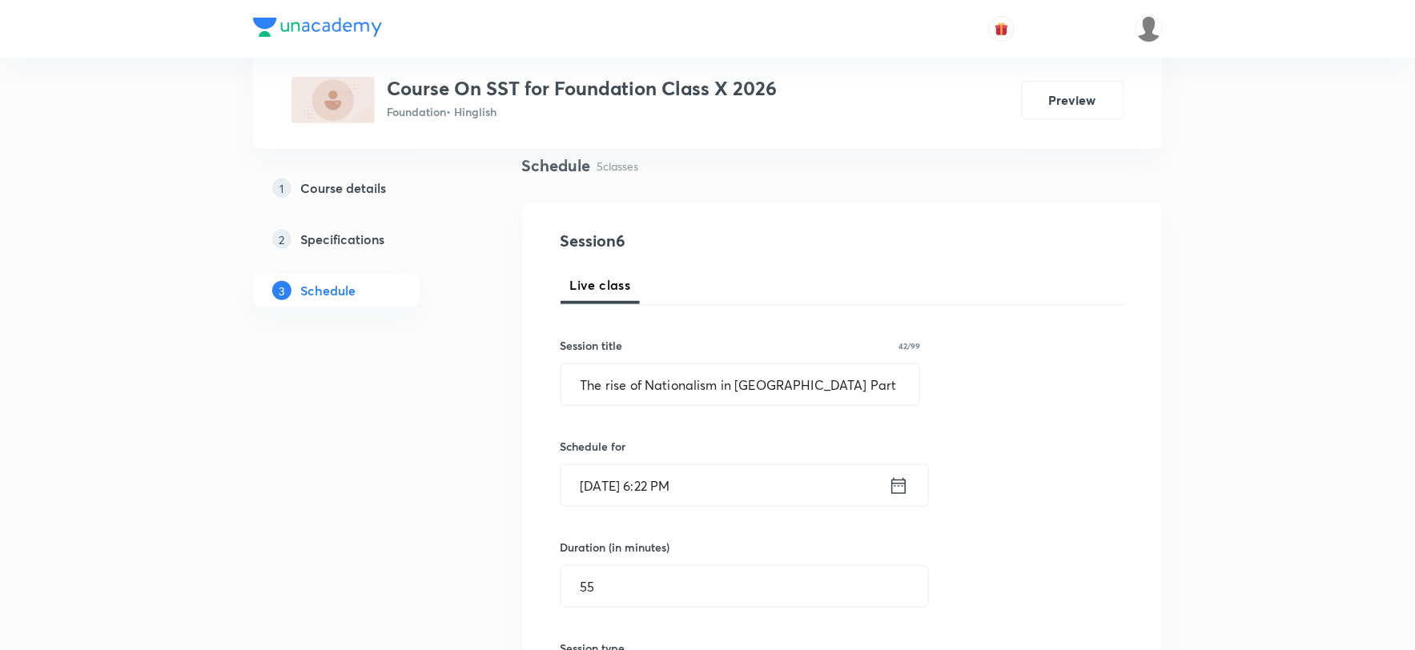
drag, startPoint x: 677, startPoint y: 487, endPoint x: 1003, endPoint y: 473, distance: 326.3
click at [1052, 459] on div "Session 6 Live class Session title 42/99 The rise of Nationalism in Europe Part…" at bounding box center [843, 614] width 564 height 771
click at [671, 491] on input "Sept 3, 2025, 6:22 PM" at bounding box center [726, 485] width 328 height 41
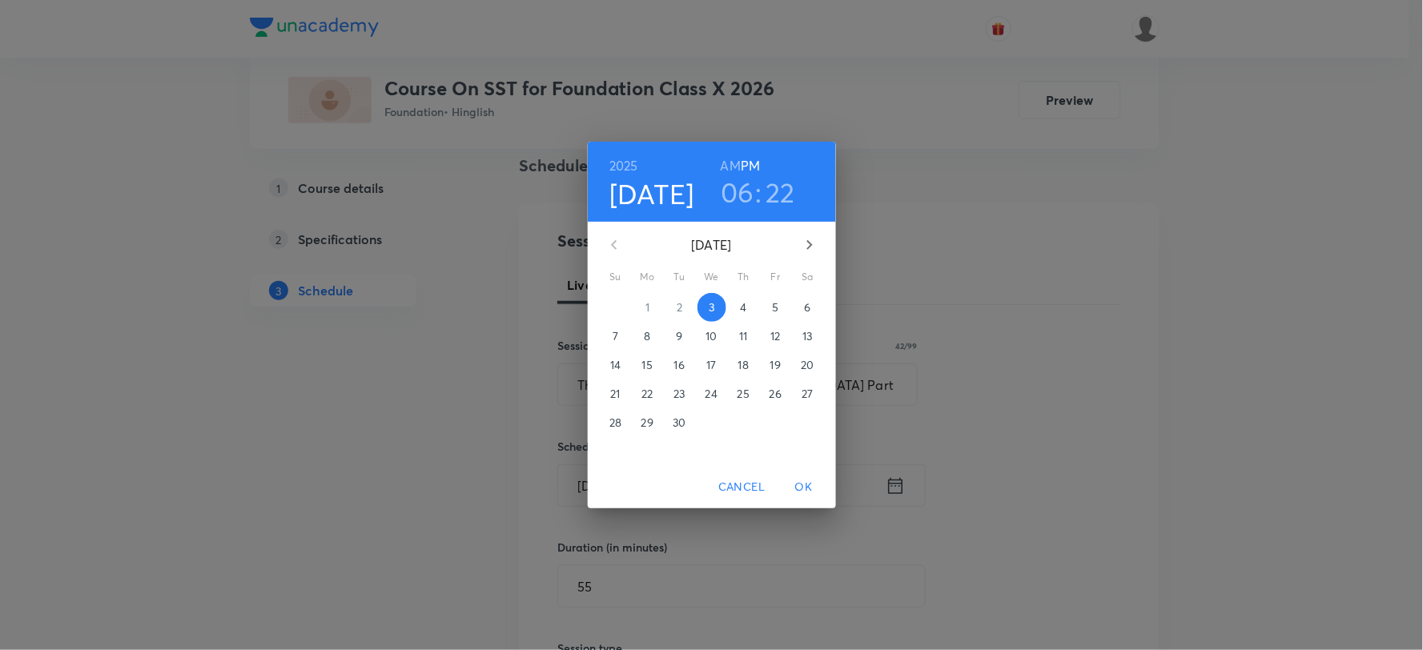
click at [746, 193] on h3 "06" at bounding box center [738, 192] width 34 height 34
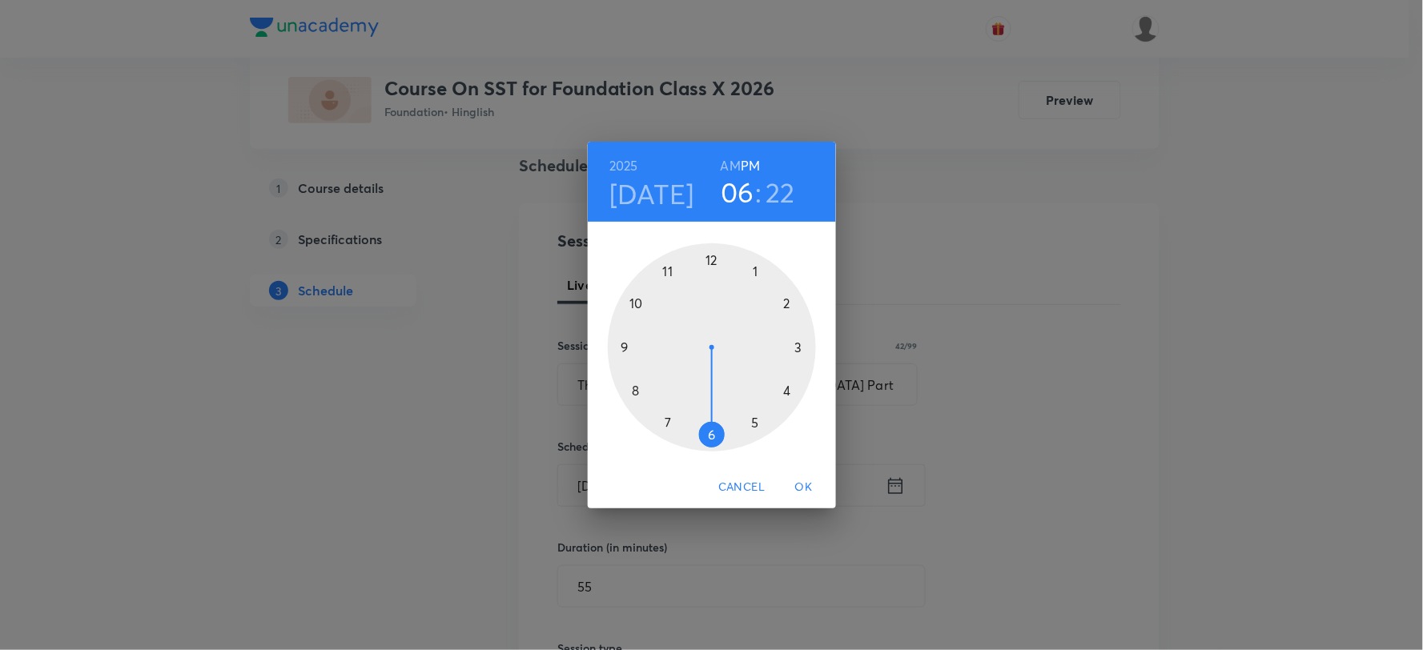
click at [711, 437] on div at bounding box center [712, 348] width 208 height 208
click at [711, 260] on div at bounding box center [712, 348] width 208 height 208
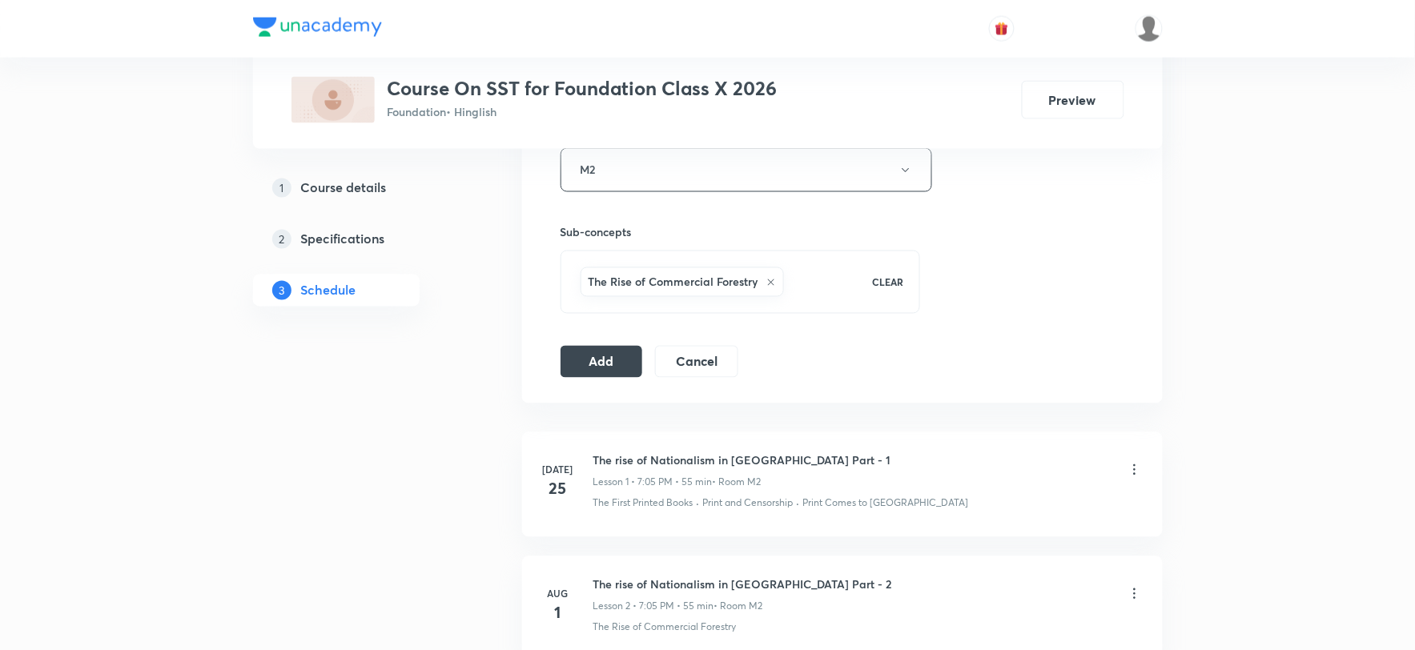
scroll to position [740, 0]
click at [602, 354] on button "Add" at bounding box center [602, 359] width 83 height 32
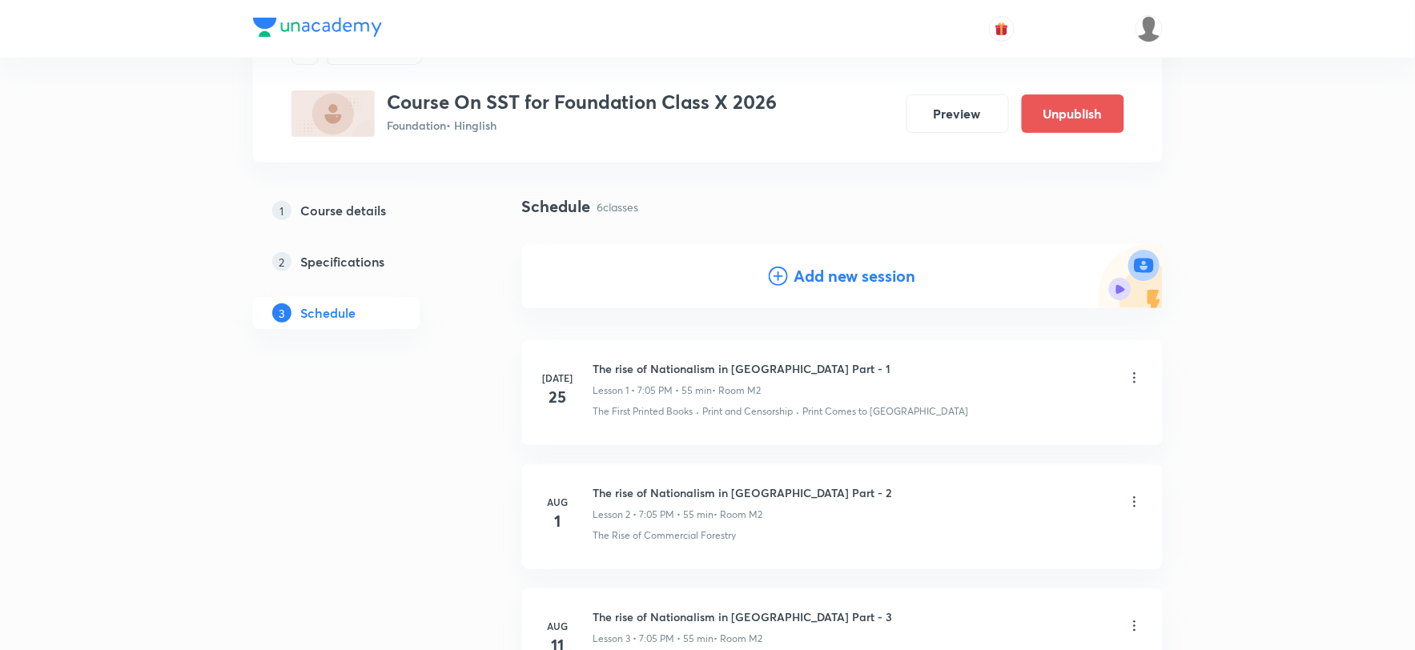
scroll to position [0, 0]
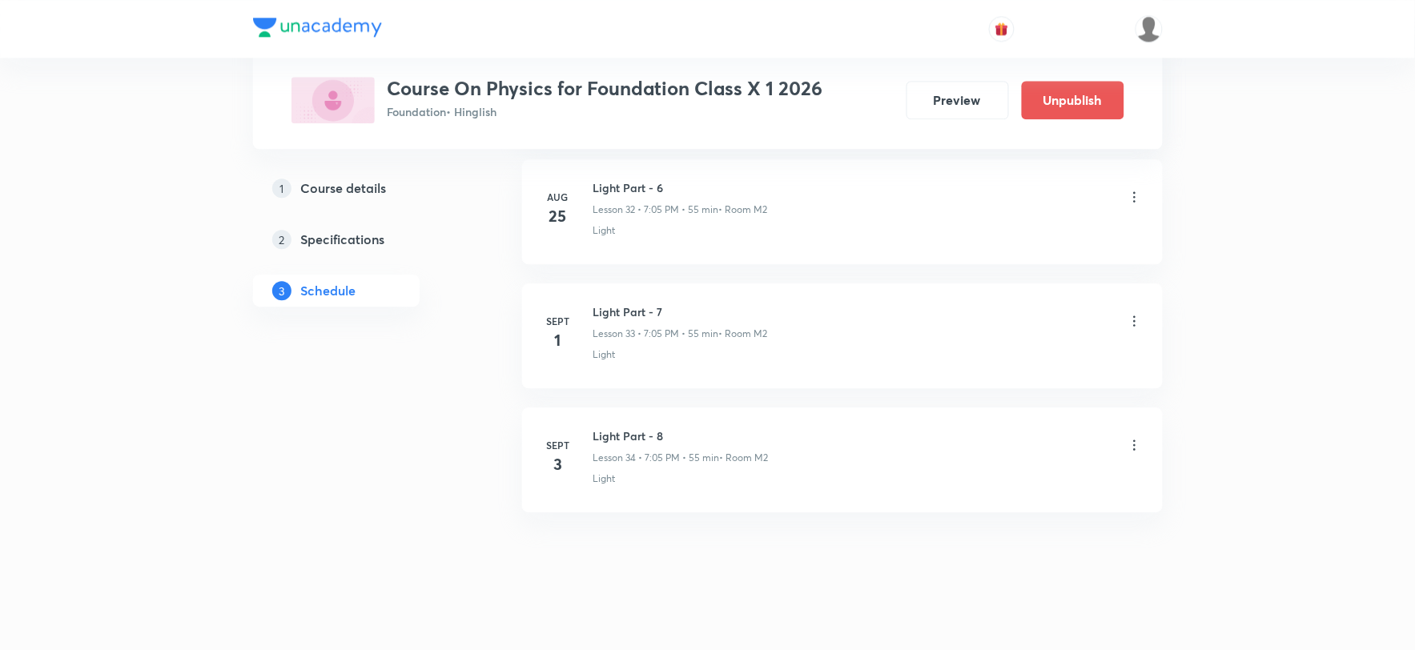
scroll to position [4860, 0]
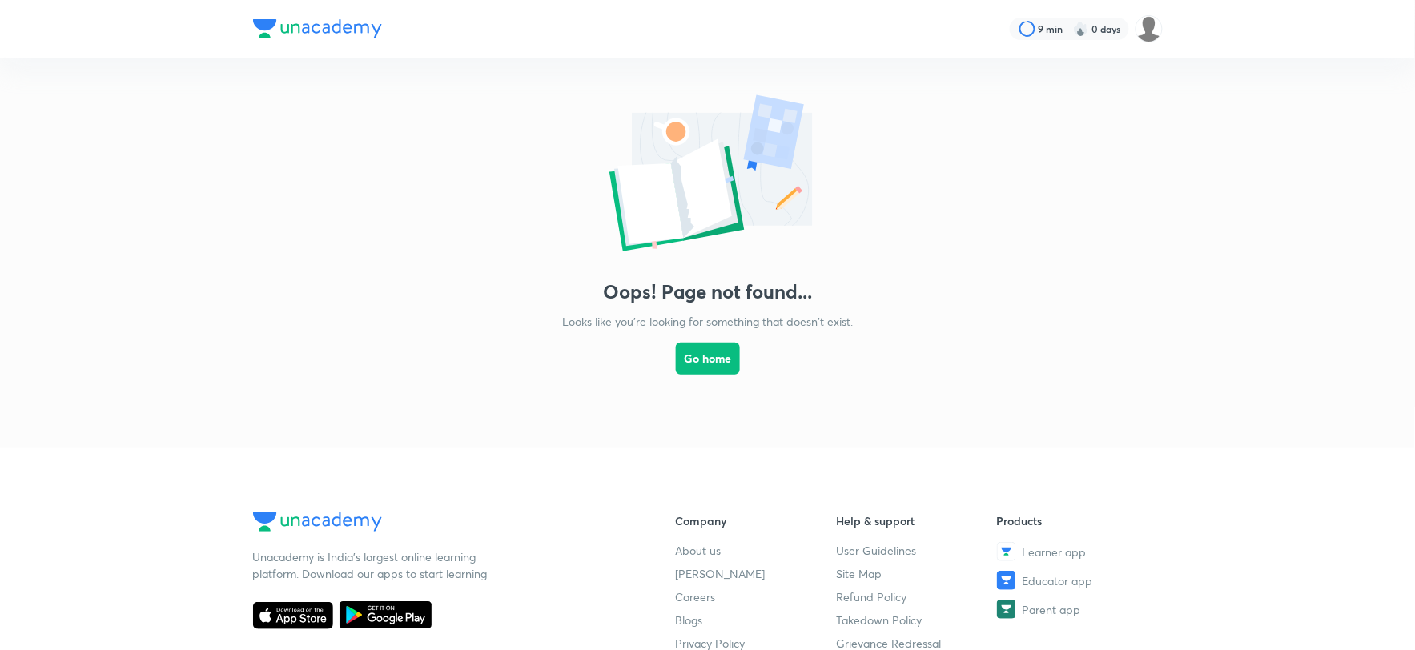
click at [675, 187] on img at bounding box center [708, 175] width 320 height 171
drag, startPoint x: 722, startPoint y: 122, endPoint x: 815, endPoint y: 122, distance: 92.9
click at [726, 124] on img at bounding box center [708, 175] width 320 height 171
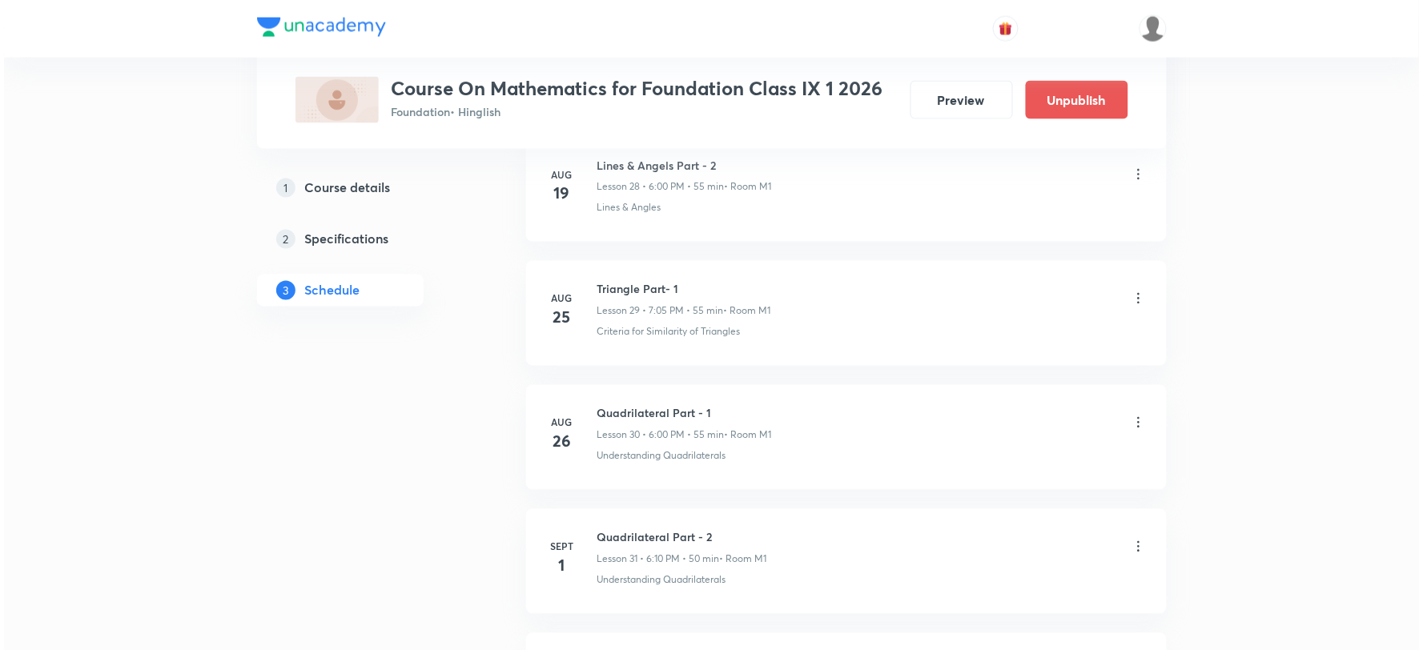
scroll to position [4736, 0]
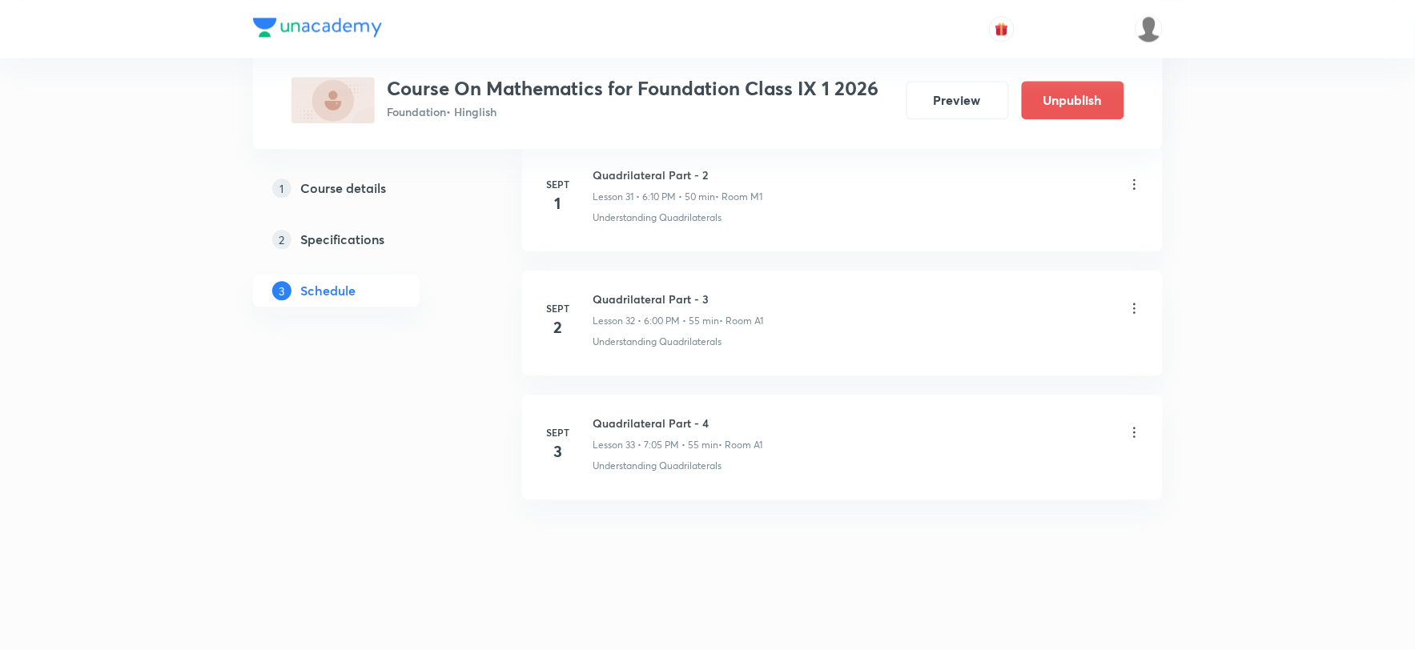
click at [1135, 427] on icon at bounding box center [1135, 433] width 16 height 16
click at [1004, 473] on li "Edit" at bounding box center [1051, 474] width 175 height 30
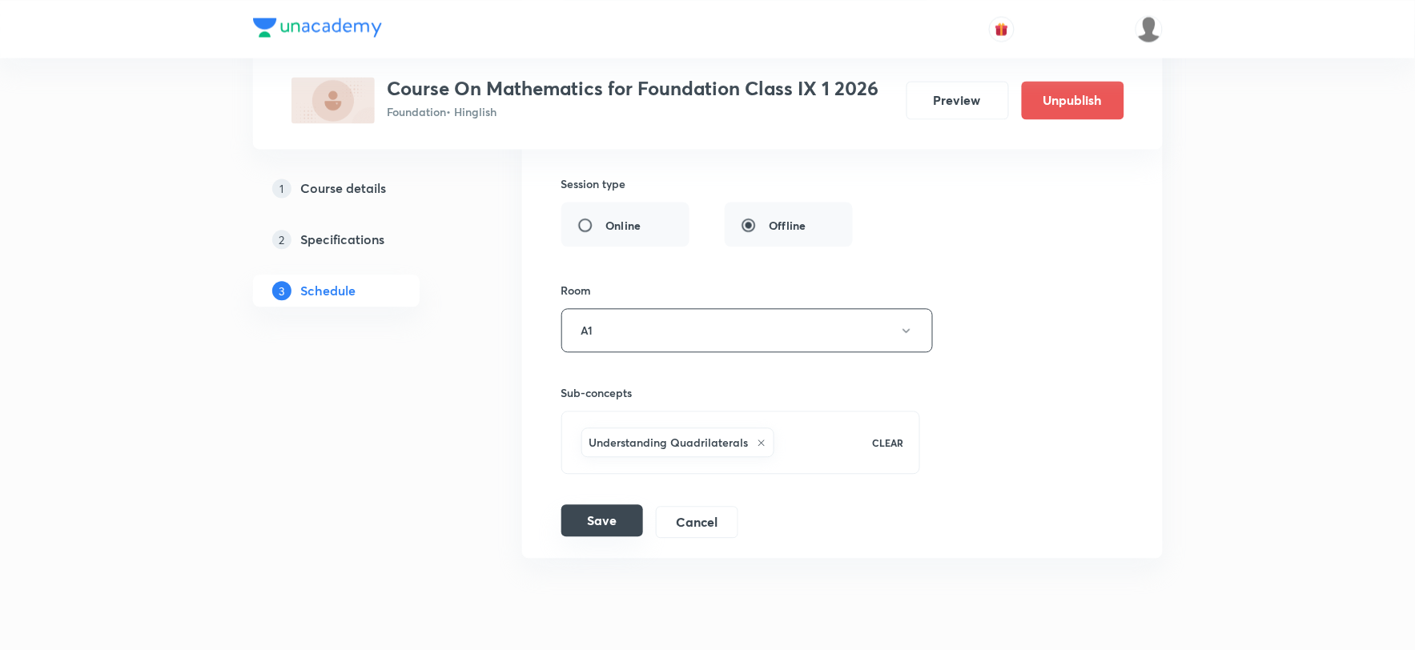
scroll to position [4616, 0]
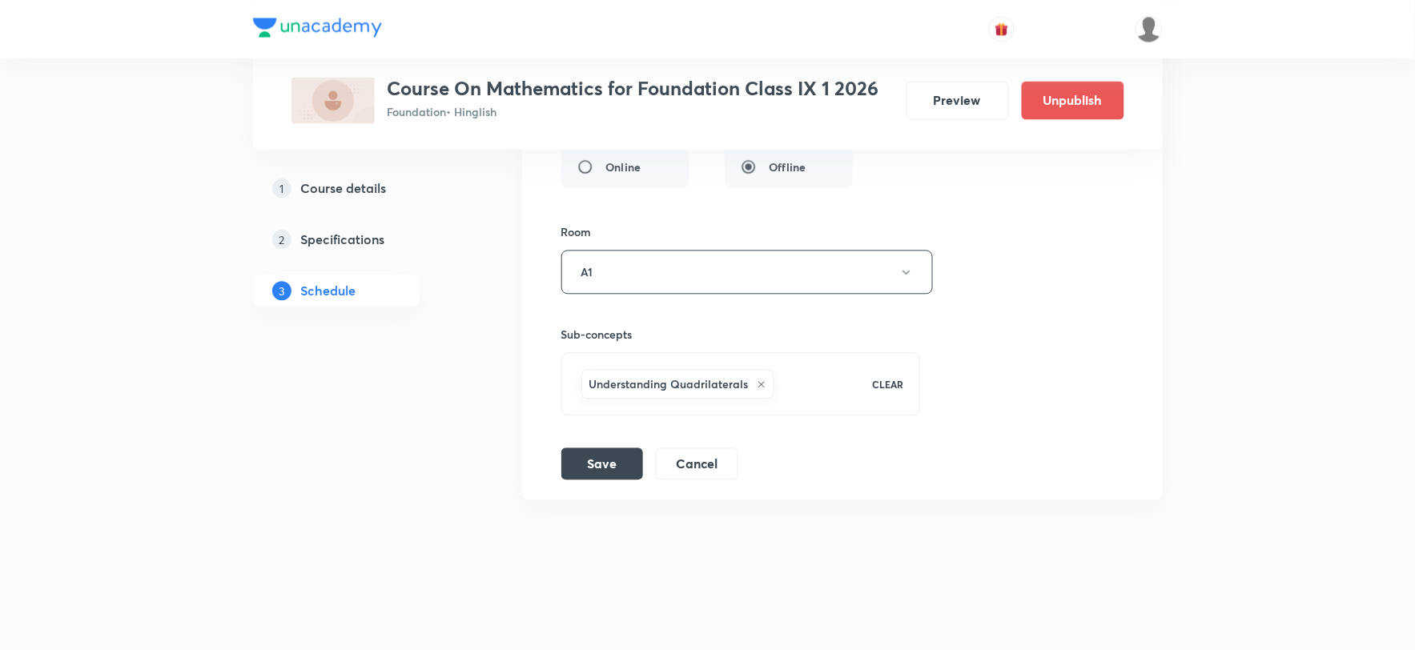
click at [759, 384] on icon at bounding box center [762, 385] width 10 height 10
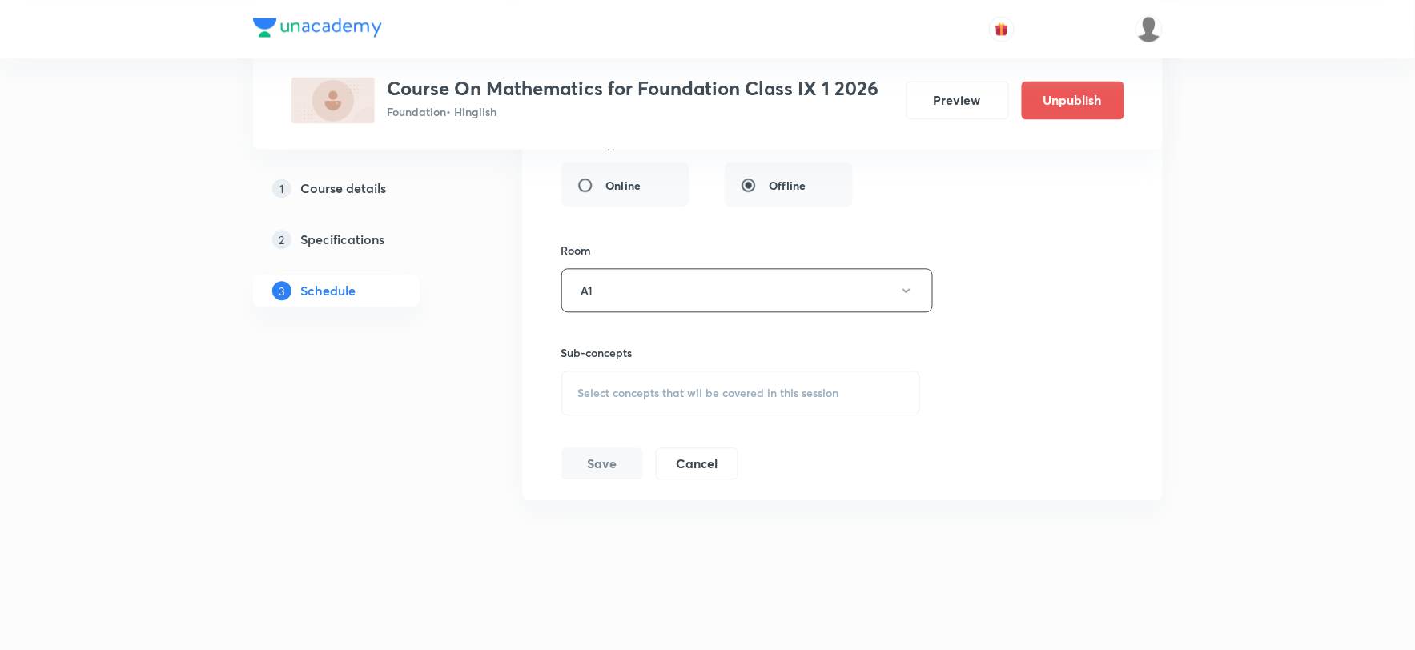
click at [660, 391] on span "Select concepts that wil be covered in this session" at bounding box center [708, 393] width 261 height 13
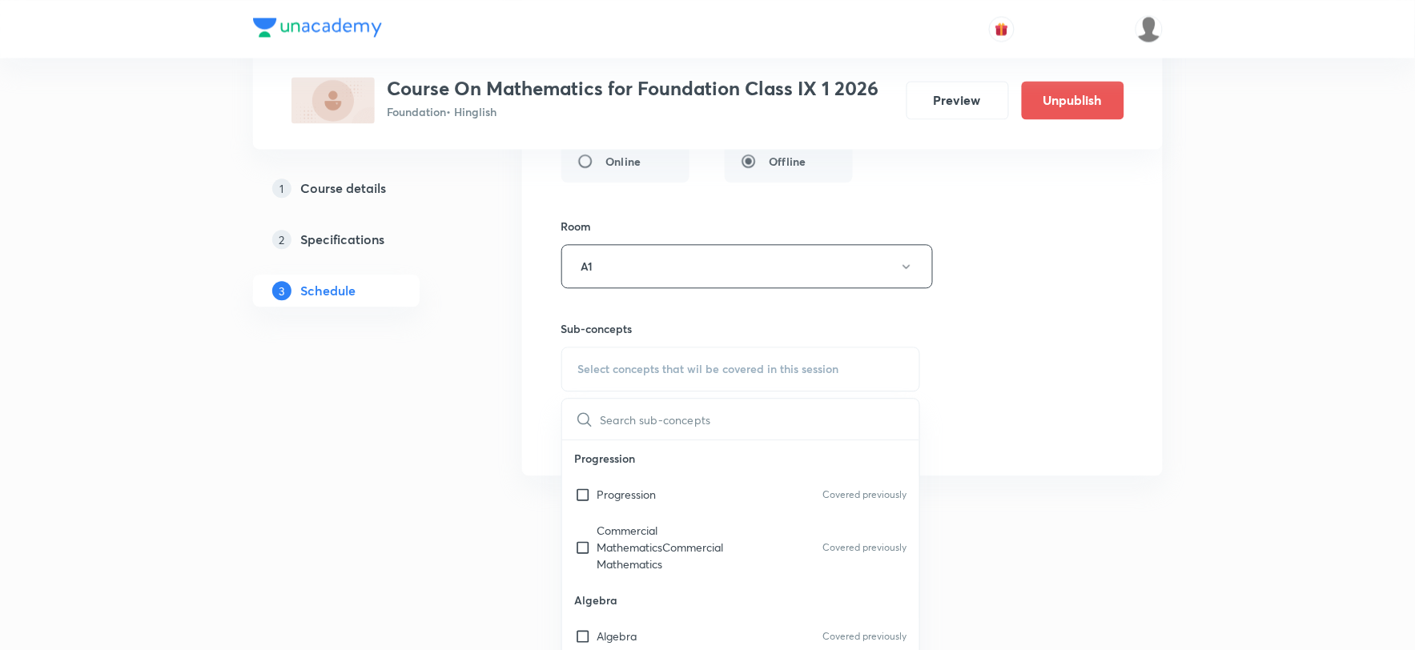
type input "c"
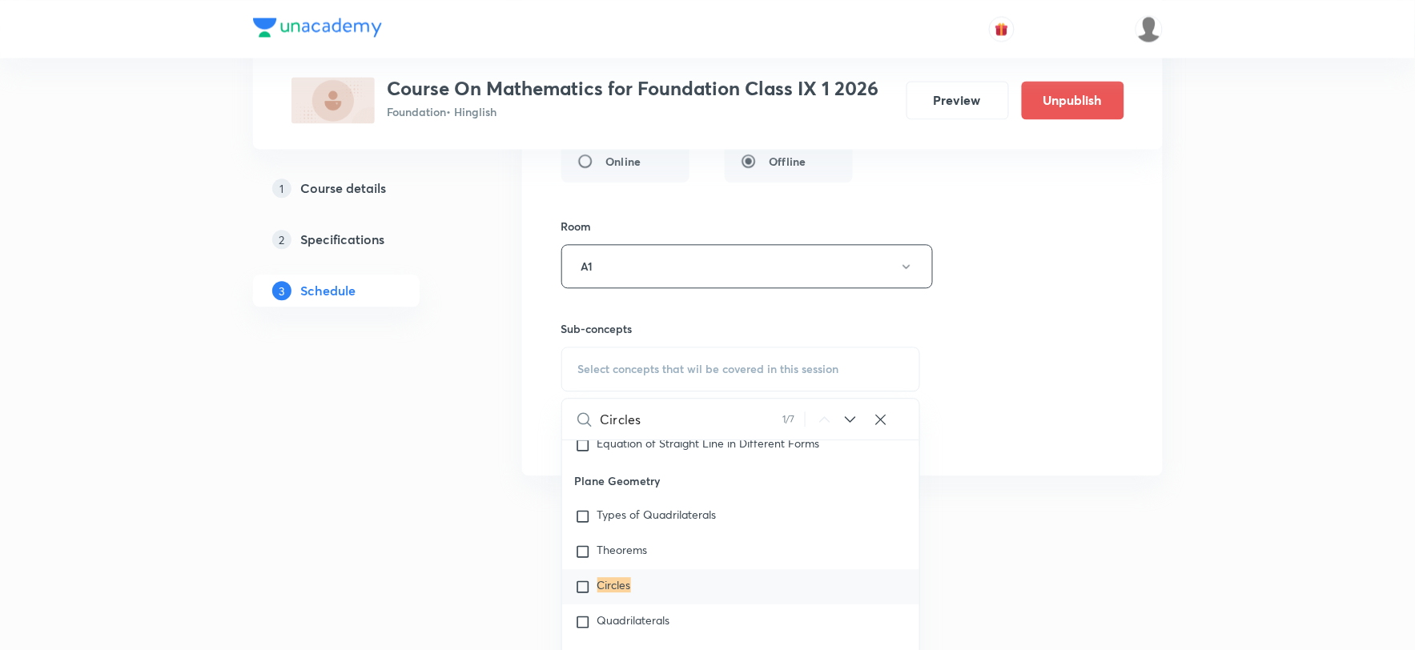
scroll to position [10622, 0]
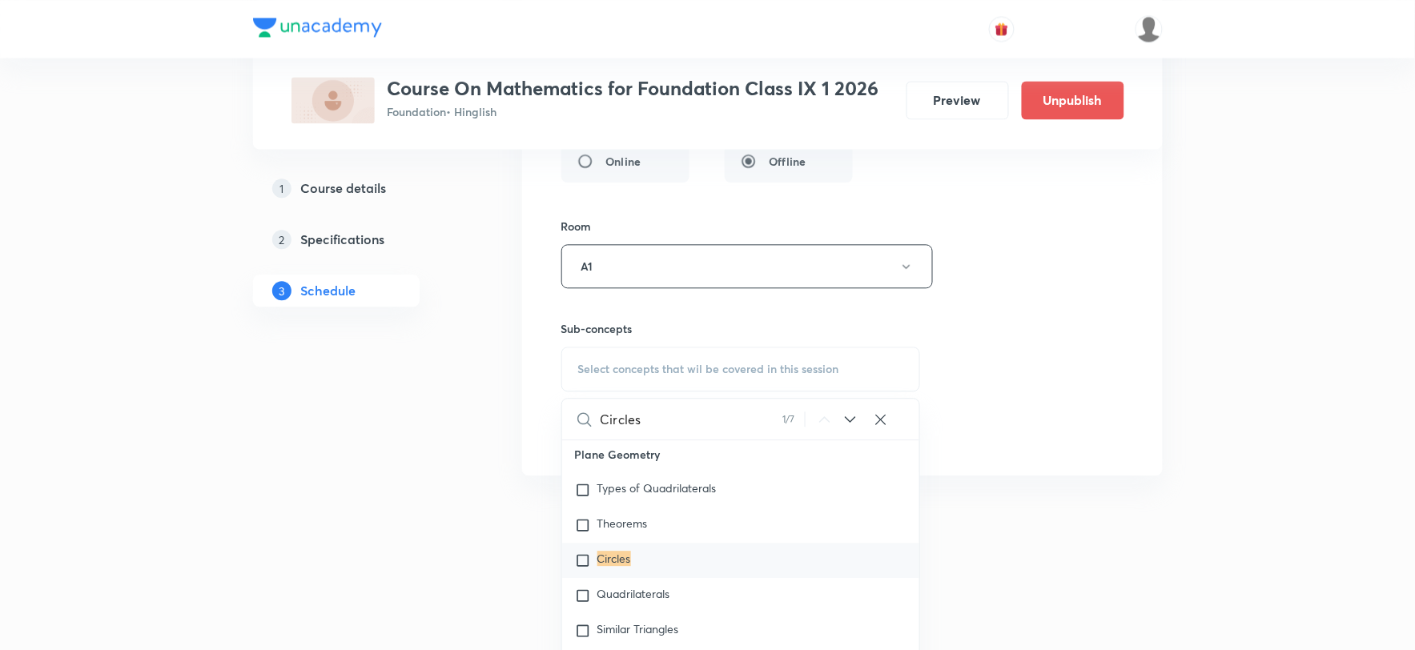
type input "Circles"
click at [578, 564] on input "checkbox" at bounding box center [586, 561] width 22 height 16
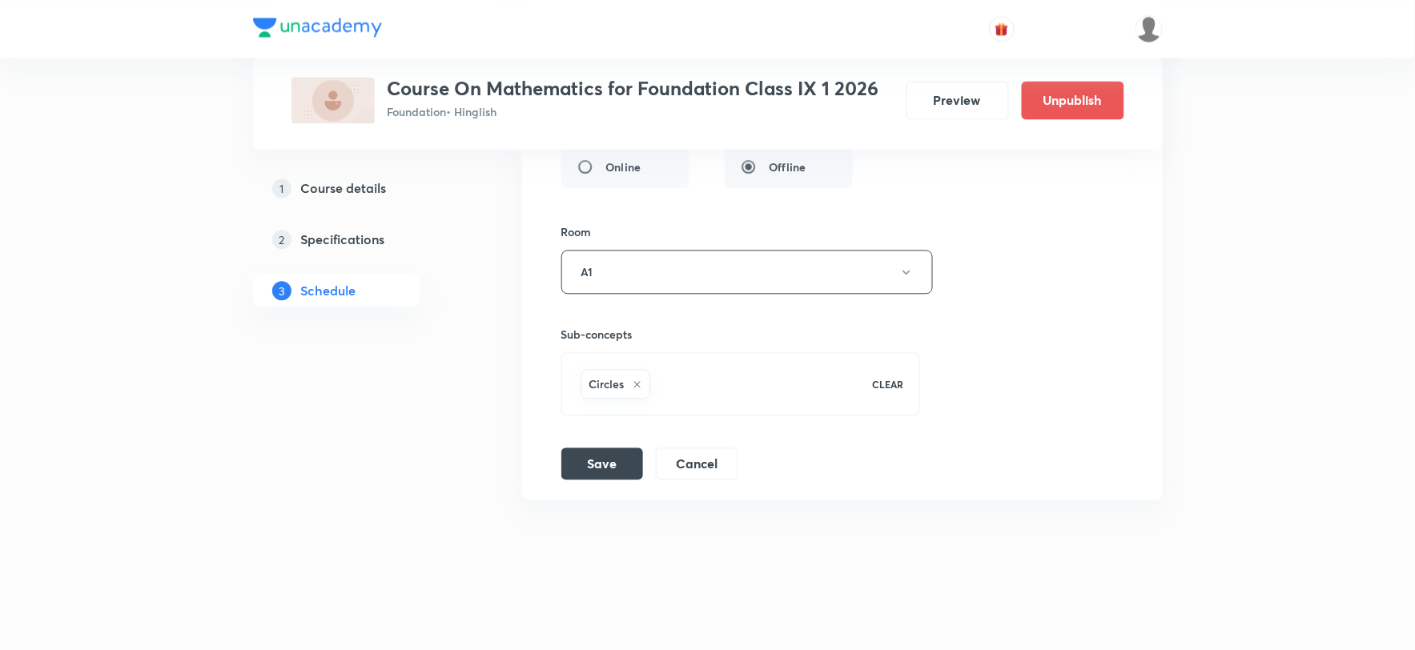
click at [610, 383] on h6 "Circles" at bounding box center [607, 384] width 35 height 17
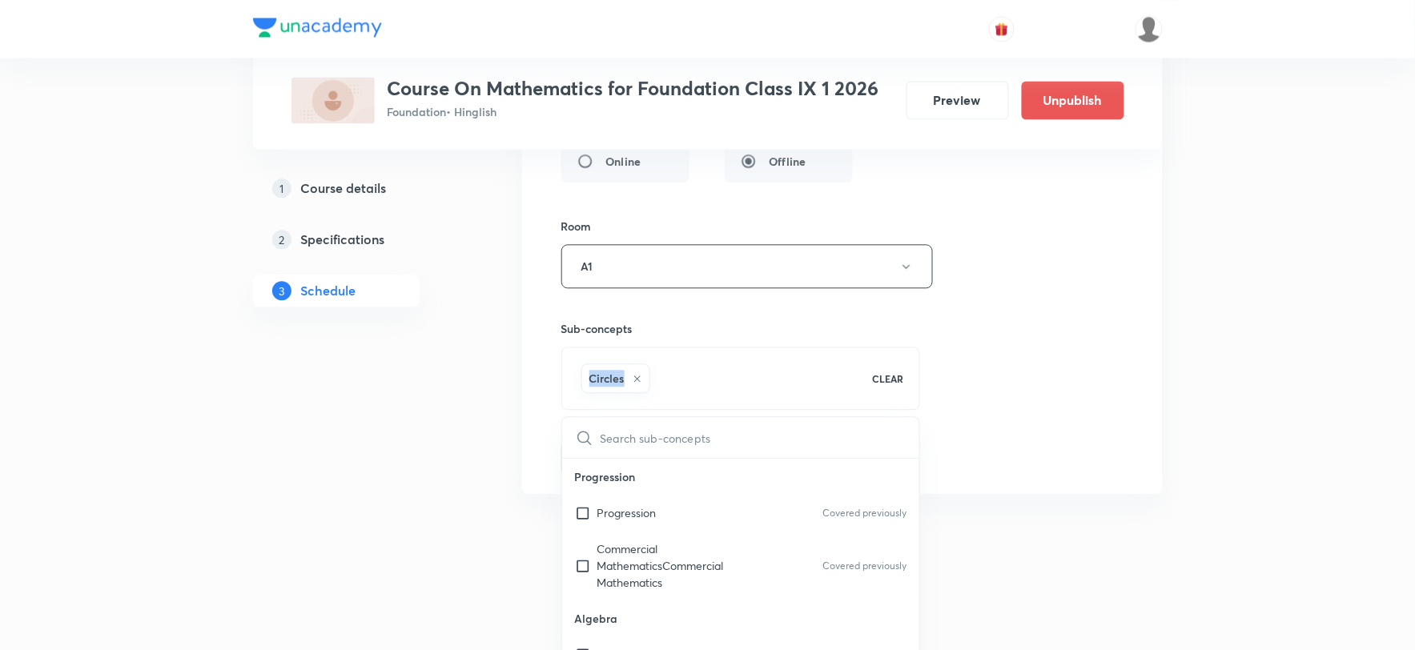
copy h6 "Circles"
checkbox input "true"
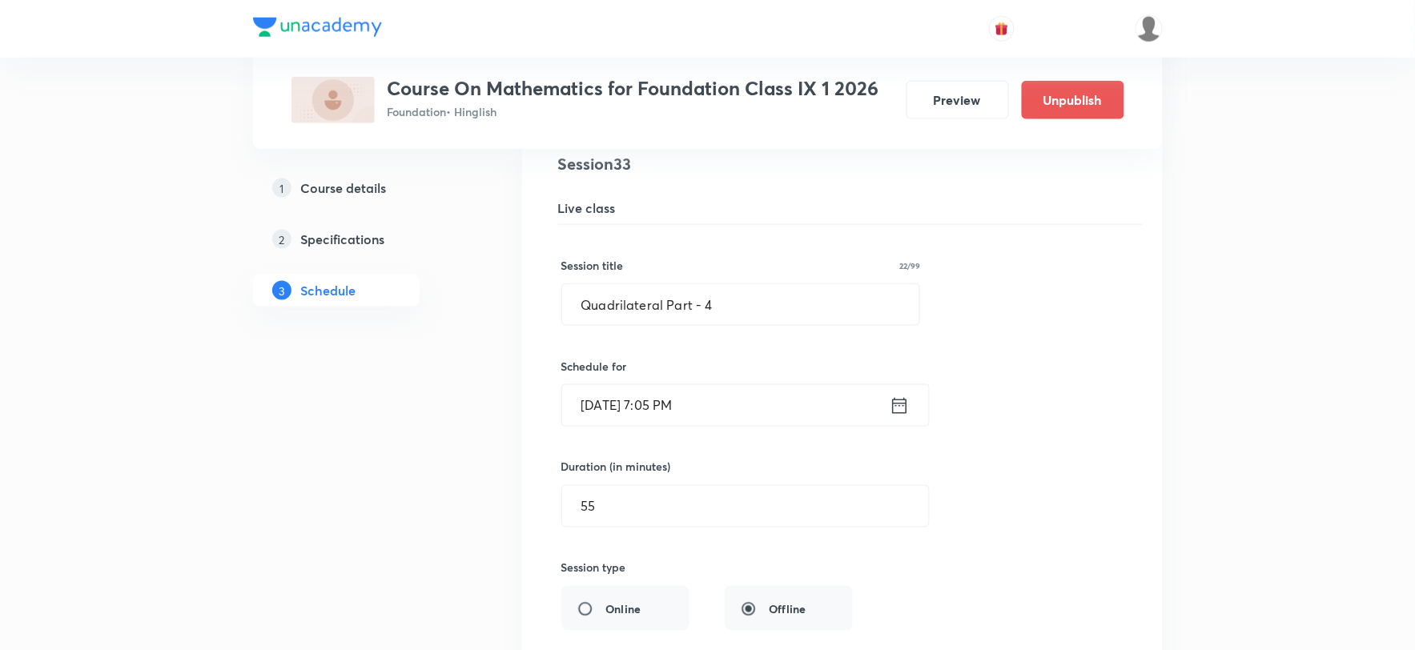
scroll to position [4171, 0]
click at [623, 302] on input "Quadrilateral Part - 4" at bounding box center [741, 301] width 358 height 41
paste input "Circles"
click at [676, 304] on input "Circles Part - 4" at bounding box center [741, 301] width 358 height 41
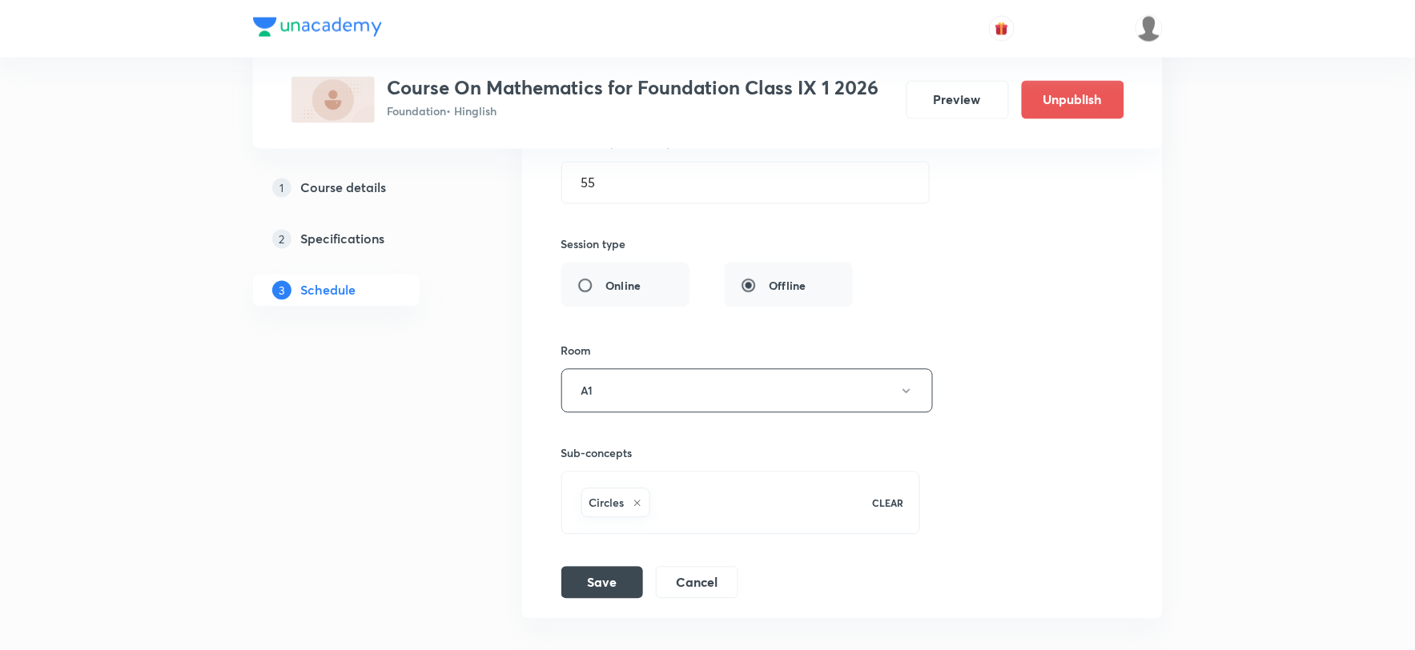
scroll to position [4616, 0]
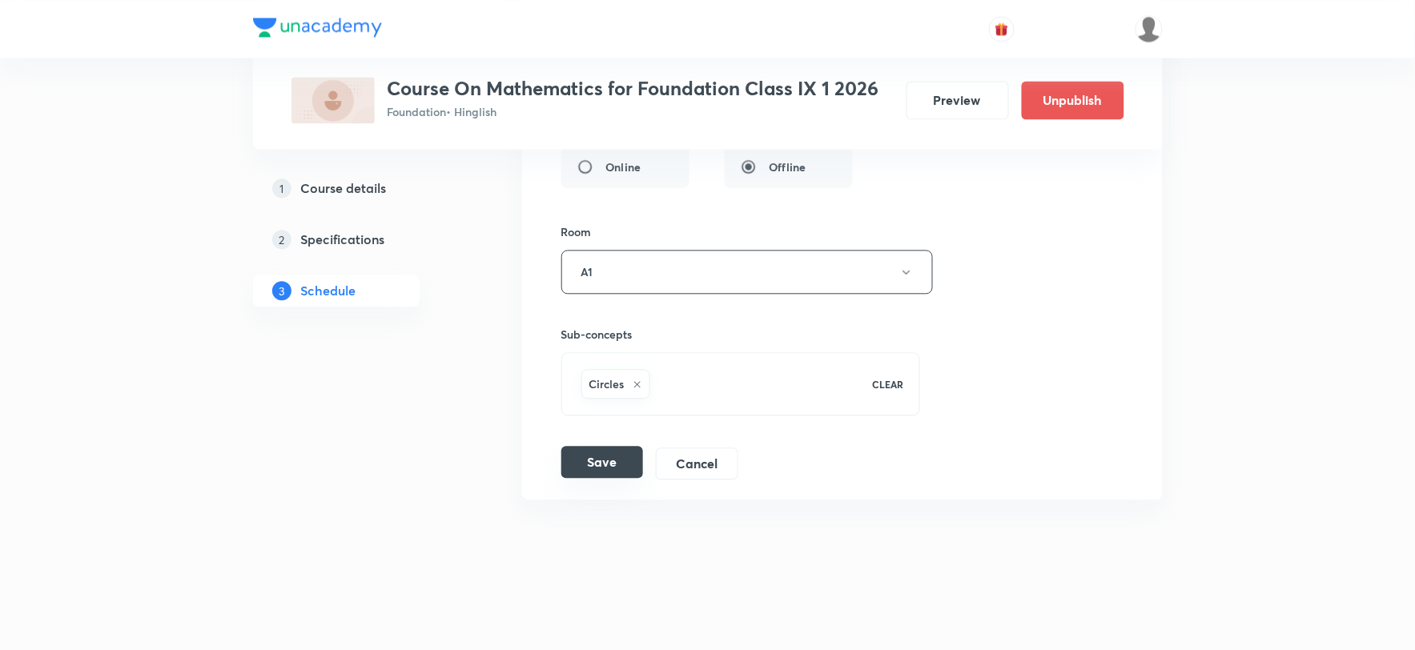
type input "Circles Part - 1"
click at [605, 463] on button "Save" at bounding box center [603, 462] width 82 height 32
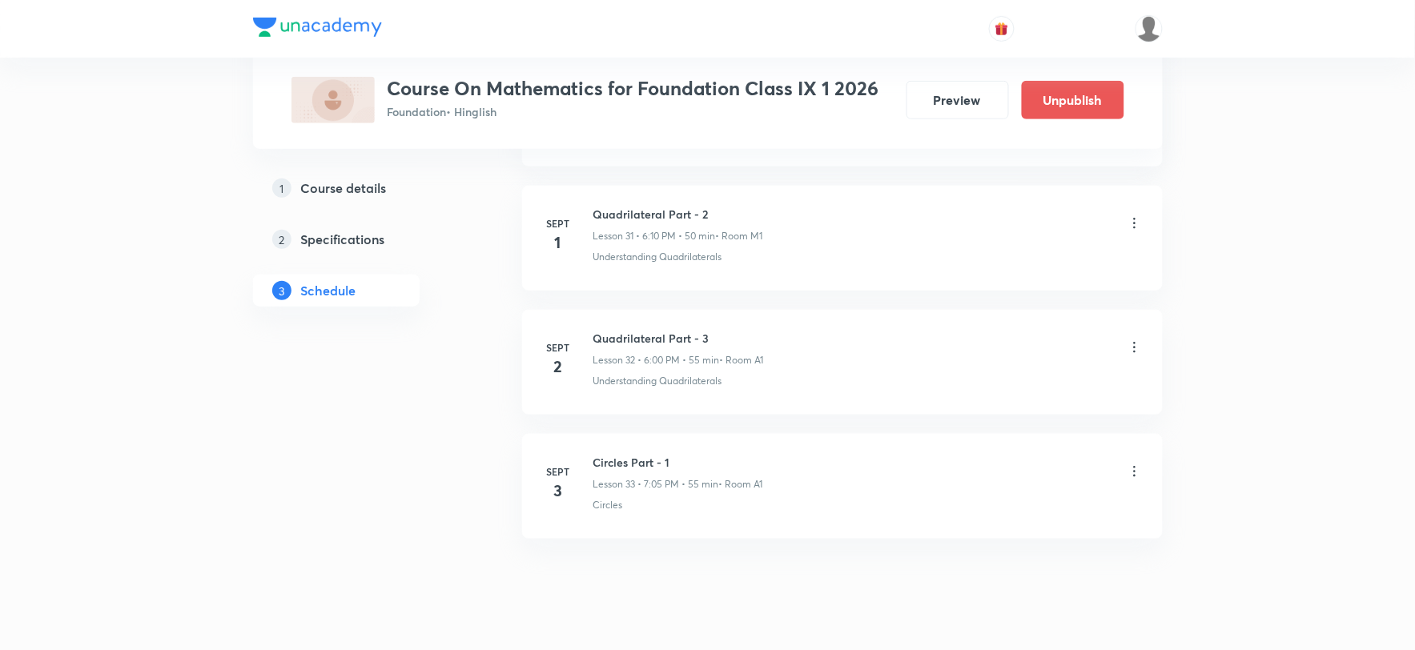
scroll to position [3999, 0]
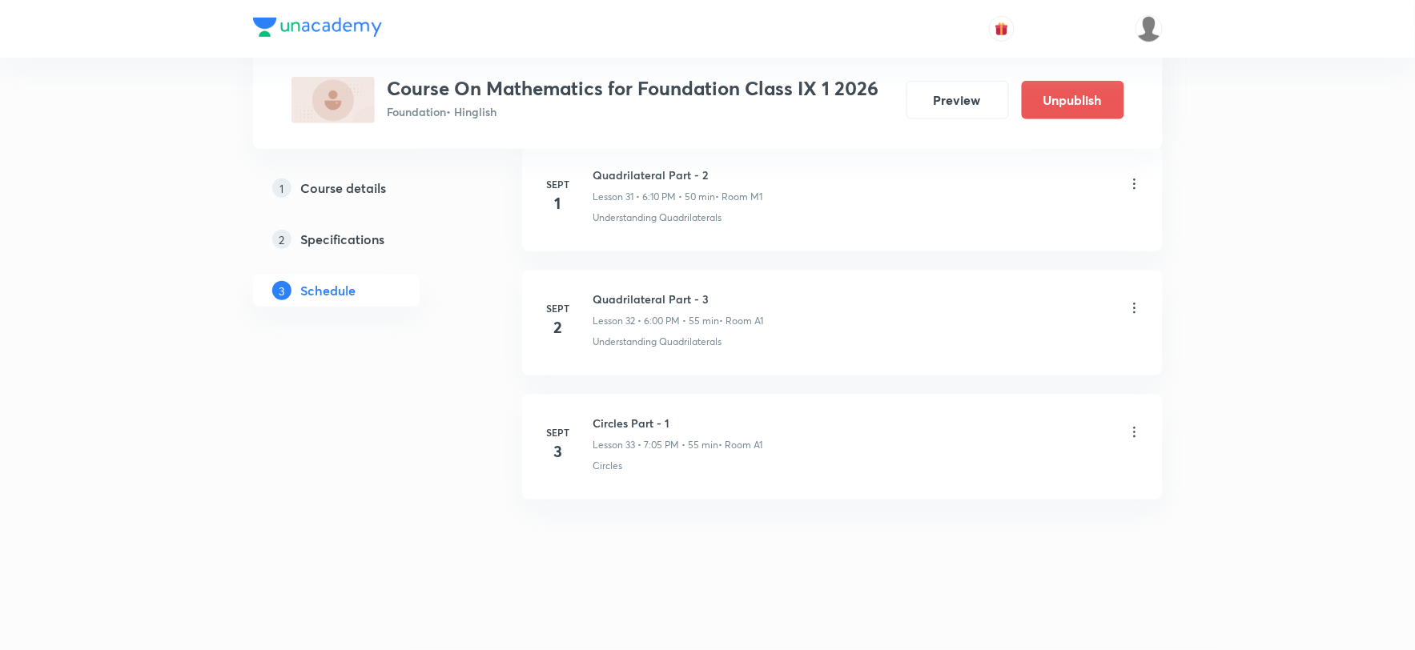
drag, startPoint x: 308, startPoint y: 533, endPoint x: 431, endPoint y: 514, distance: 124.7
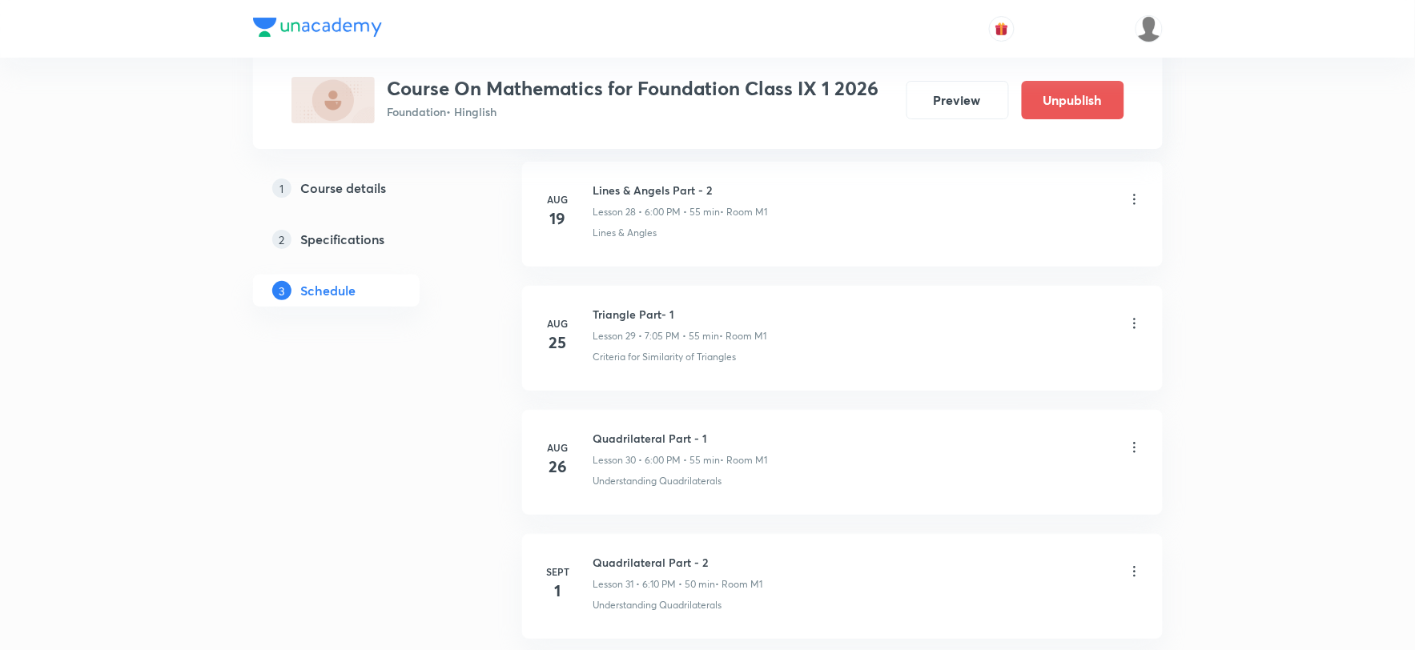
scroll to position [3465, 0]
